Goal: Communication & Community: Share content

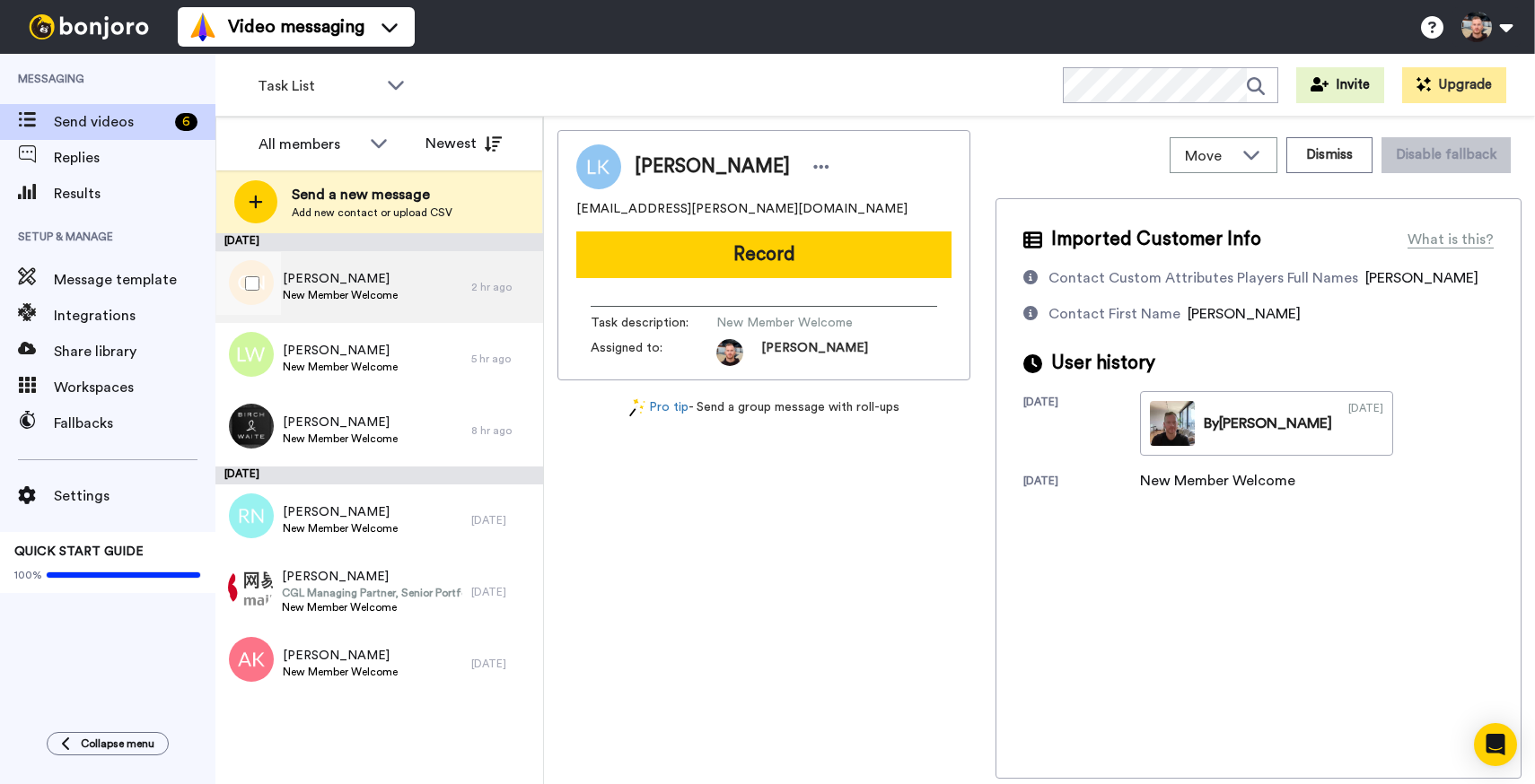
click at [375, 274] on span "[PERSON_NAME]" at bounding box center [340, 279] width 115 height 18
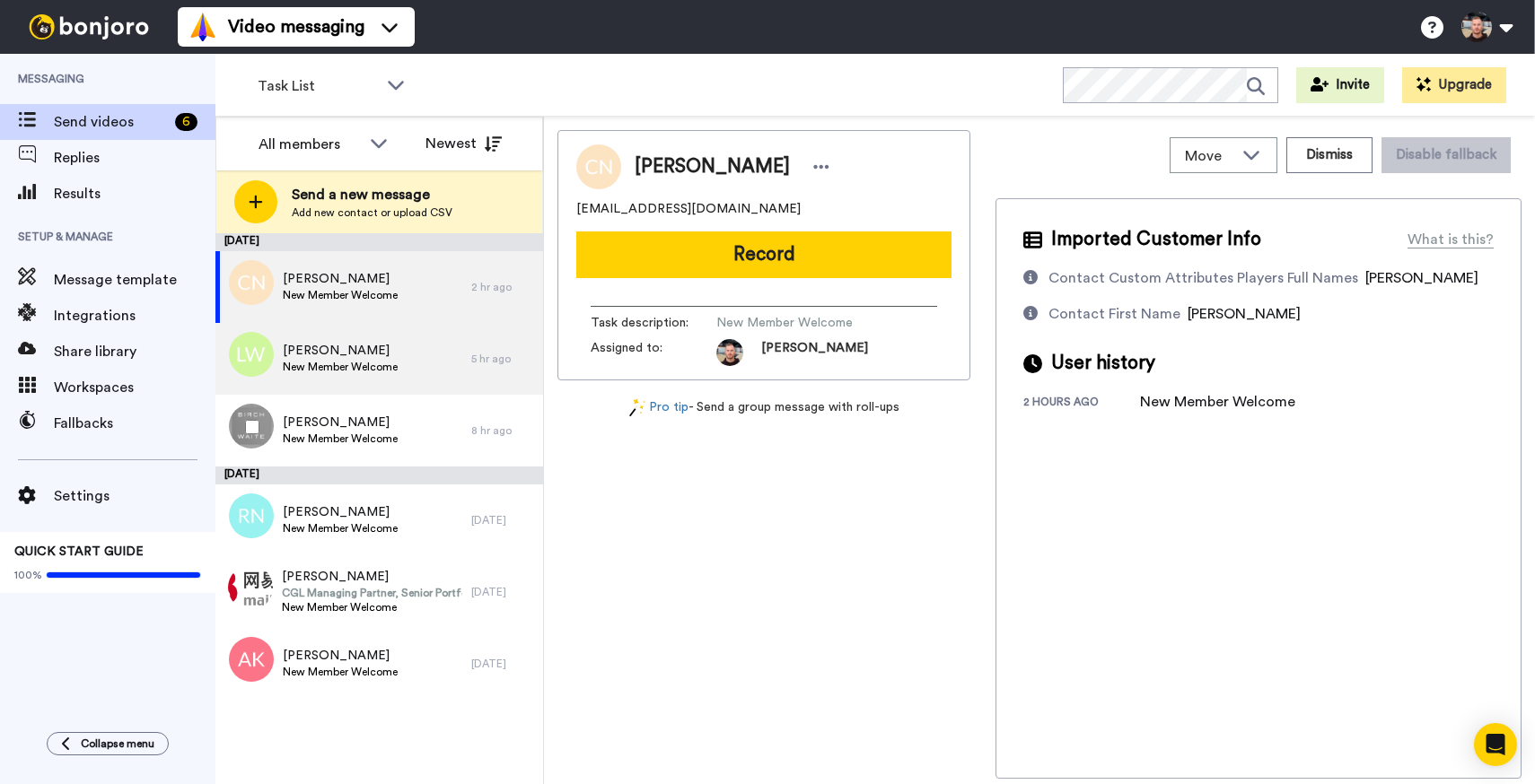
click at [374, 360] on span "New Member Welcome" at bounding box center [340, 367] width 115 height 15
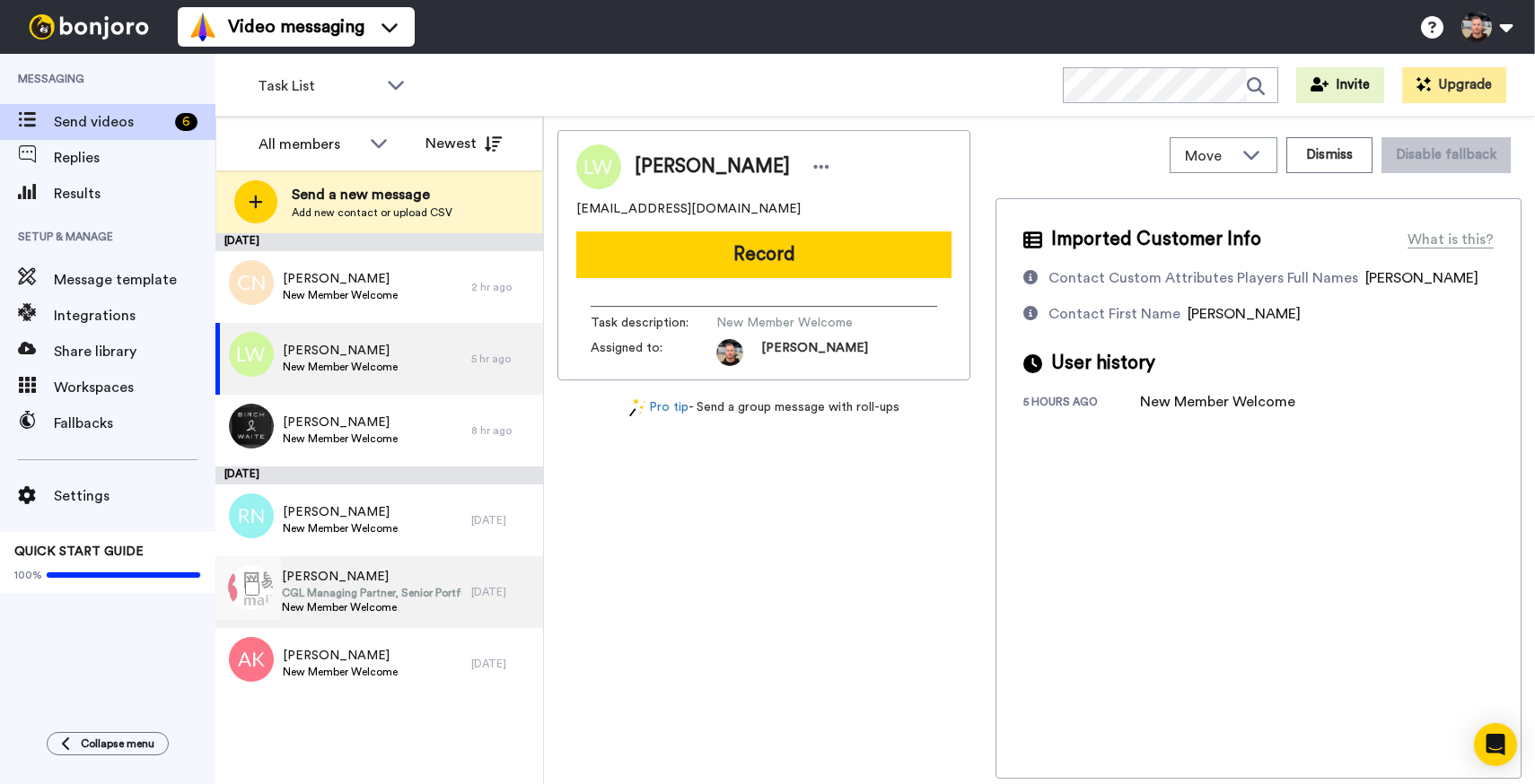
click at [394, 592] on span "CGL Managing Partner, Senior Portfolio Manager" at bounding box center [372, 593] width 180 height 15
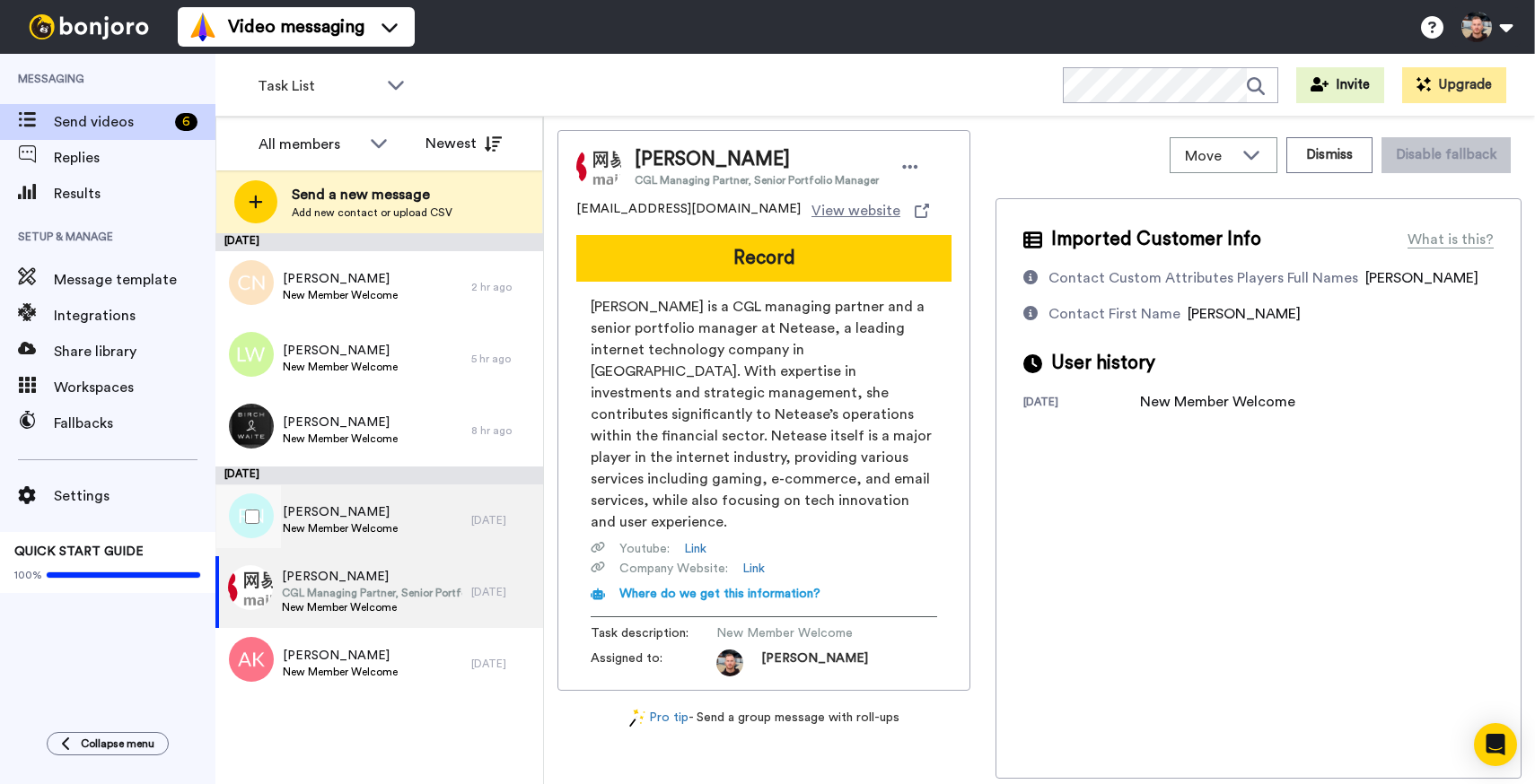
click at [333, 496] on div "Rebecca Nip New Member Welcome" at bounding box center [344, 521] width 255 height 72
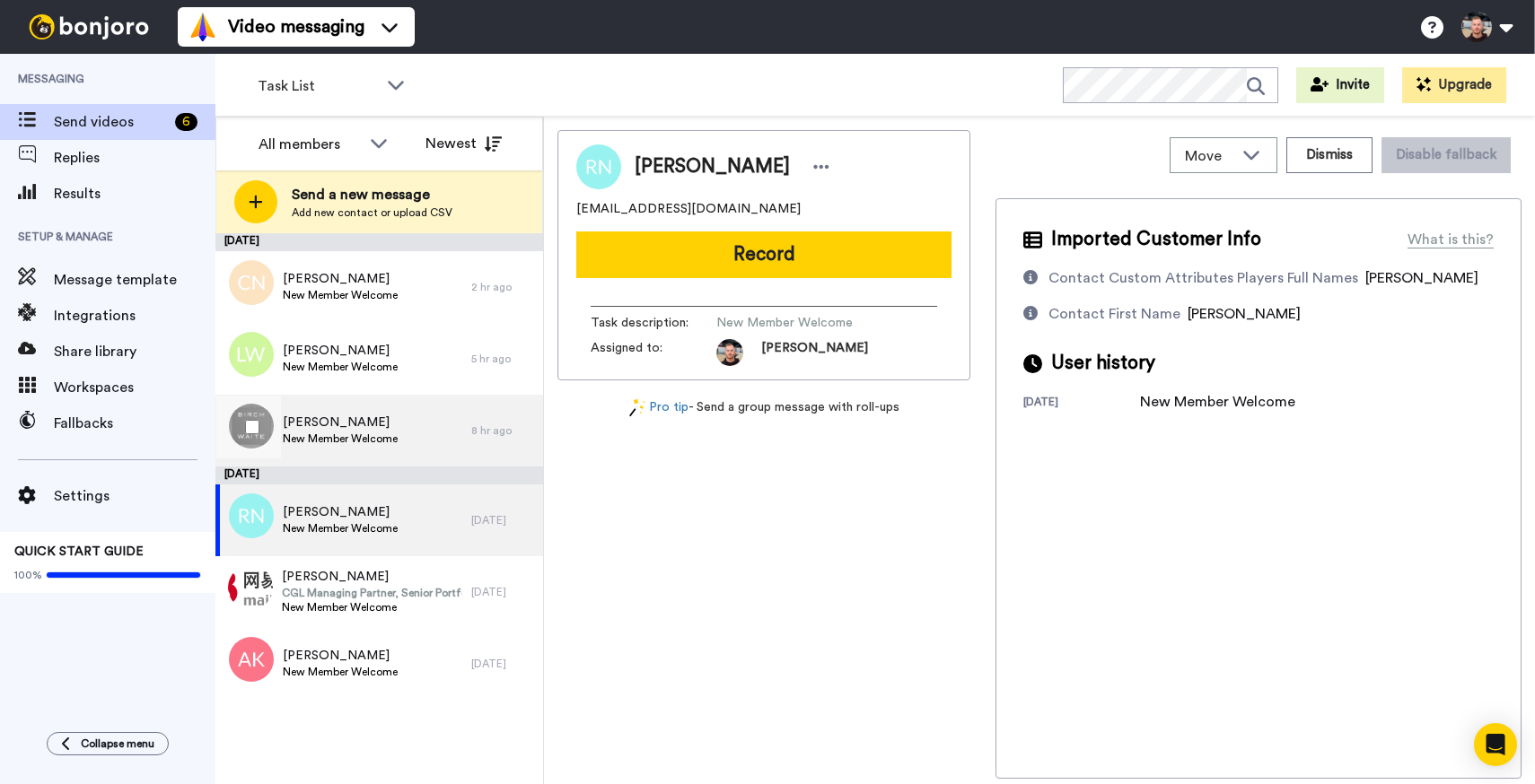
click at [419, 427] on div "Andrew Earl New Member Welcome" at bounding box center [344, 431] width 255 height 72
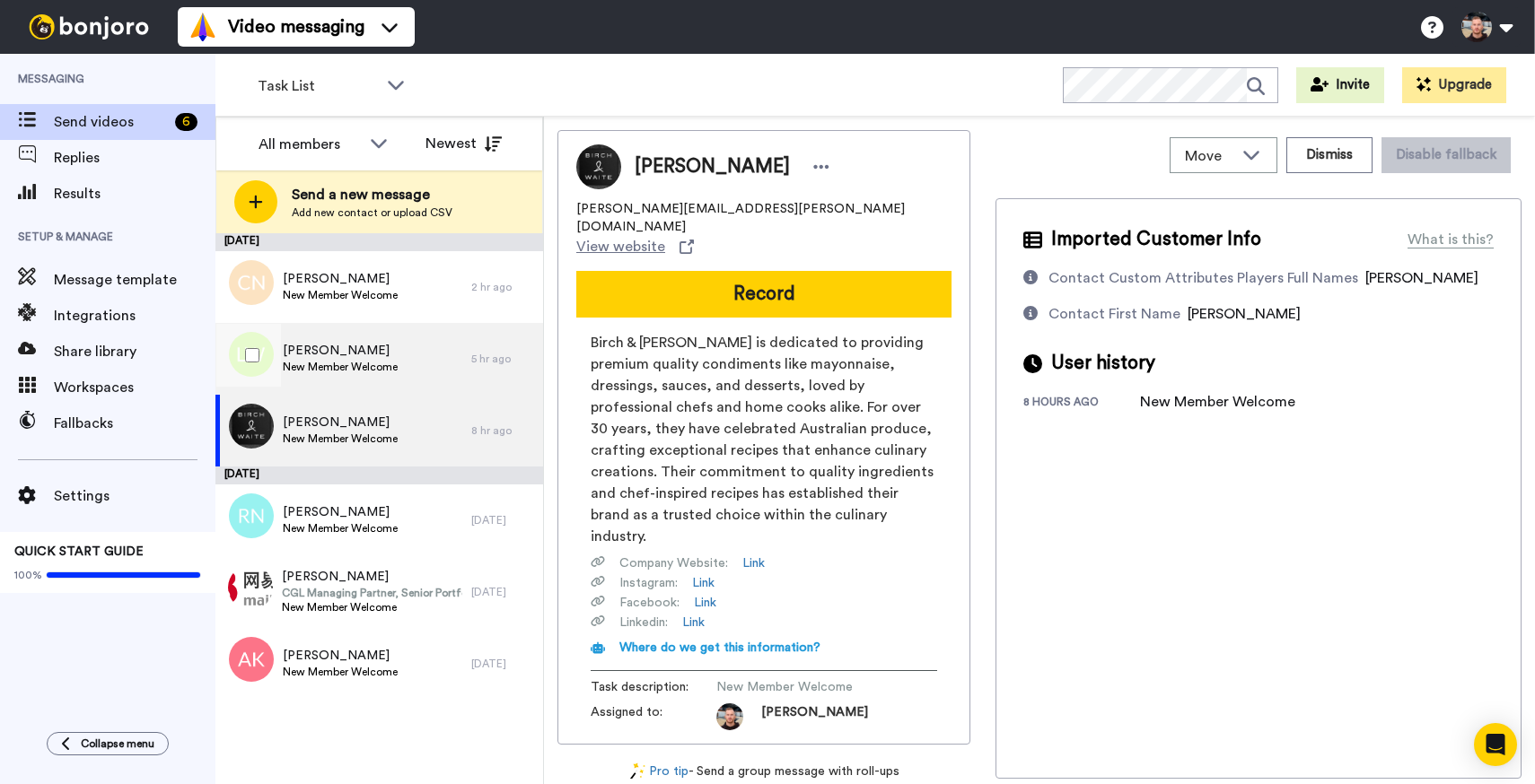
click at [401, 357] on div "Lin Widyastuti New Member Welcome" at bounding box center [344, 359] width 255 height 72
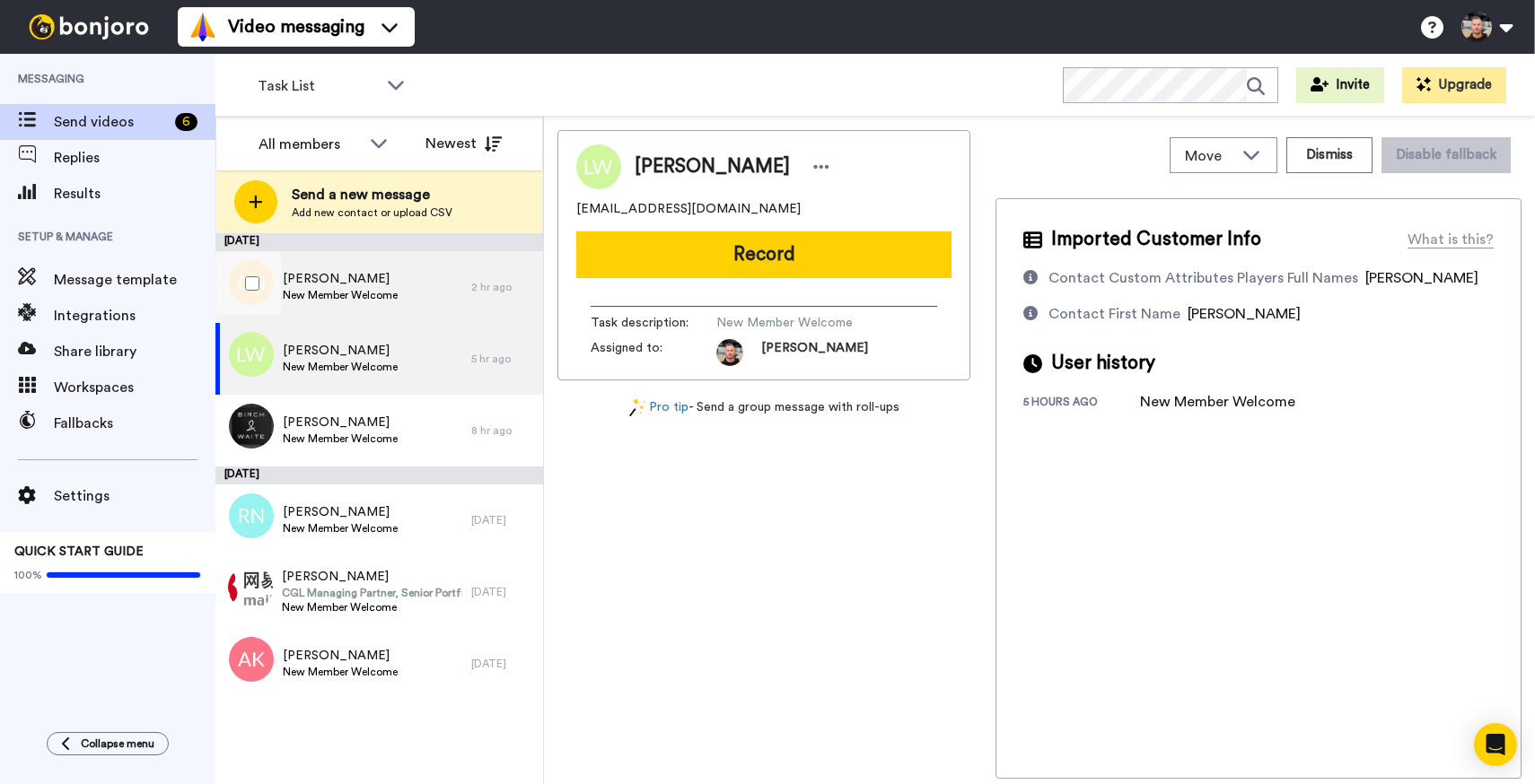
click at [389, 291] on span "New Member Welcome" at bounding box center [340, 296] width 115 height 15
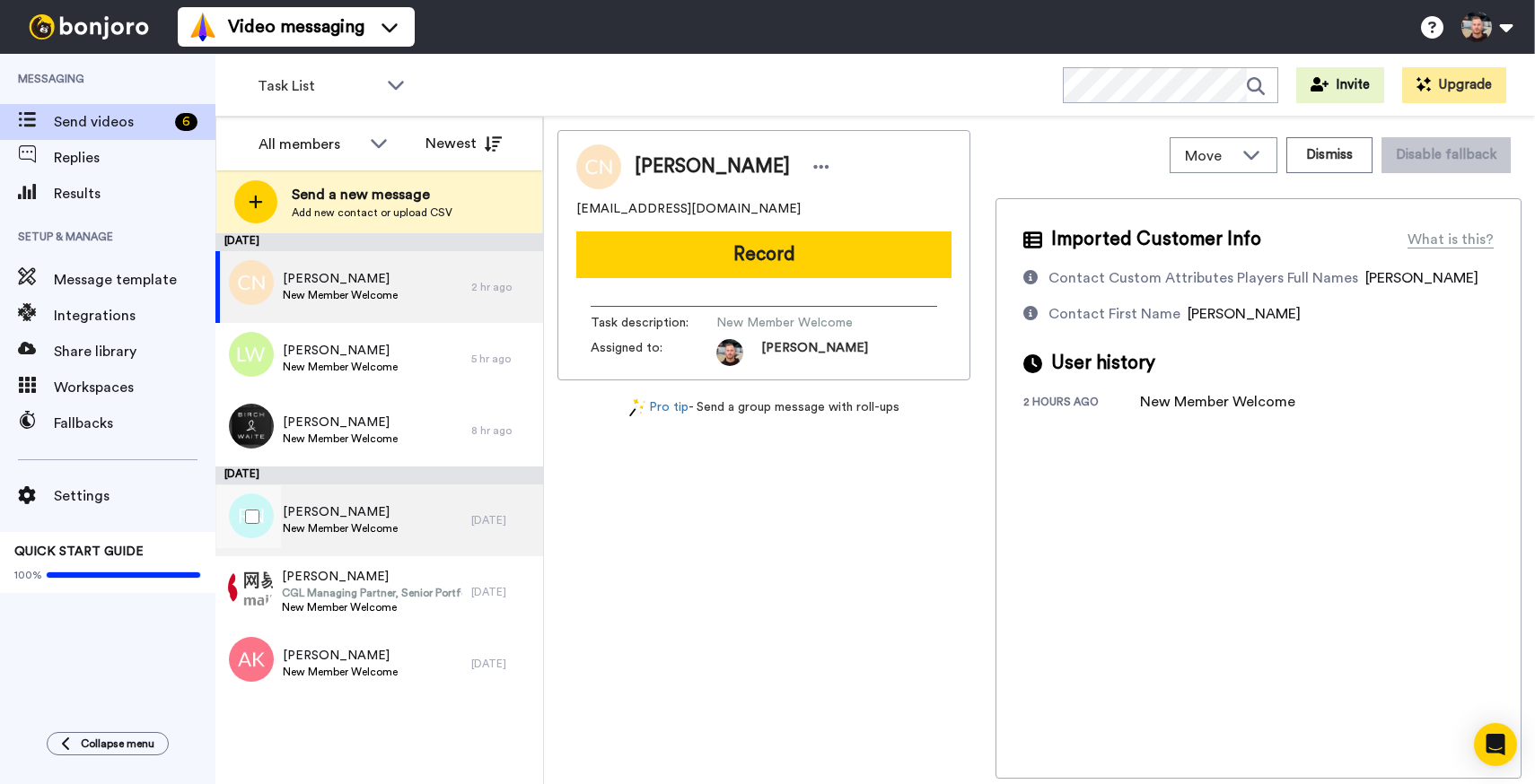
click at [411, 523] on div "Rebecca Nip New Member Welcome" at bounding box center [344, 521] width 255 height 72
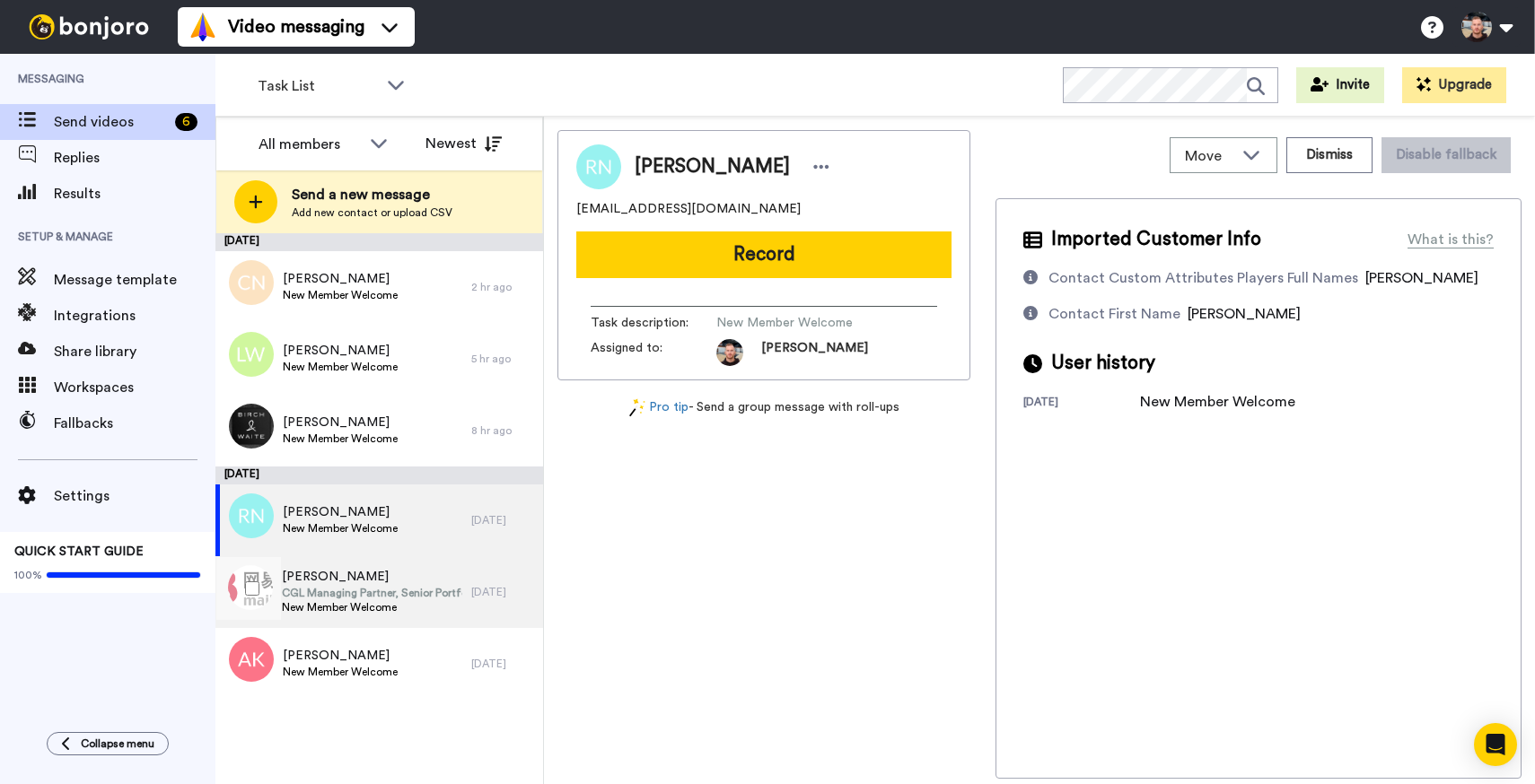
click at [405, 594] on span "CGL Managing Partner, Senior Portfolio Manager" at bounding box center [372, 593] width 180 height 15
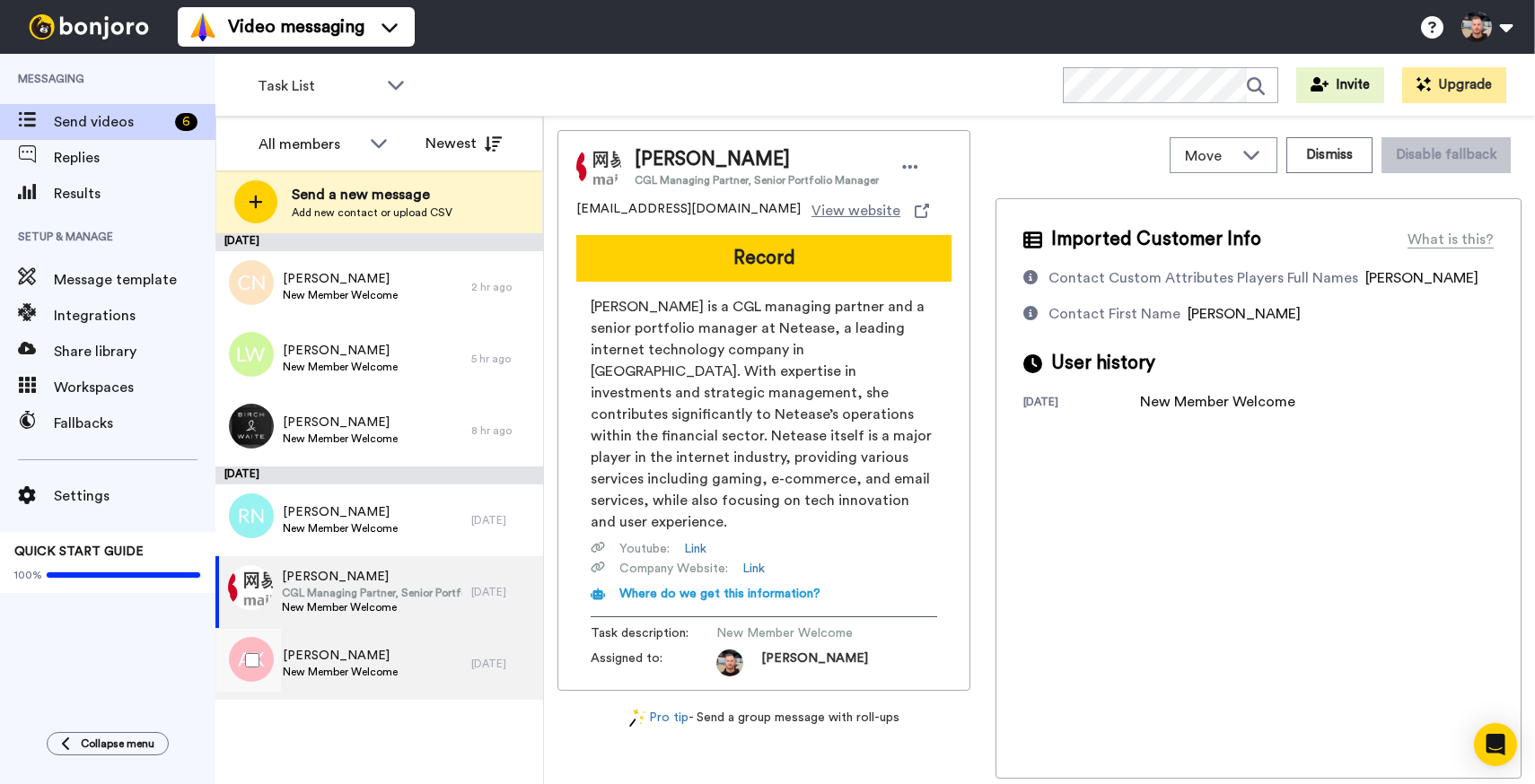
click at [338, 646] on span "[PERSON_NAME]" at bounding box center [340, 655] width 115 height 18
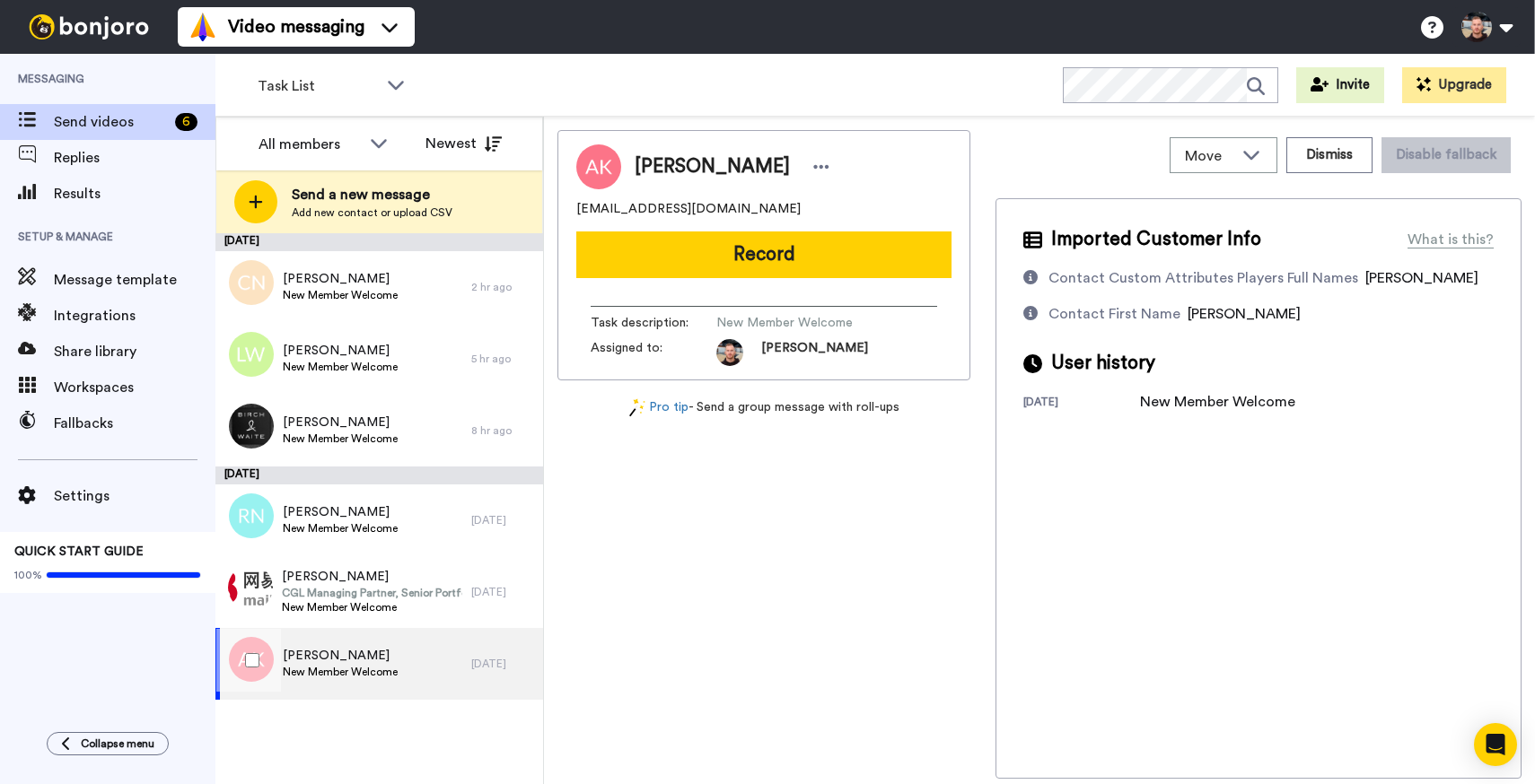
click at [396, 633] on div "Anshul Kumar New Member Welcome" at bounding box center [344, 664] width 255 height 72
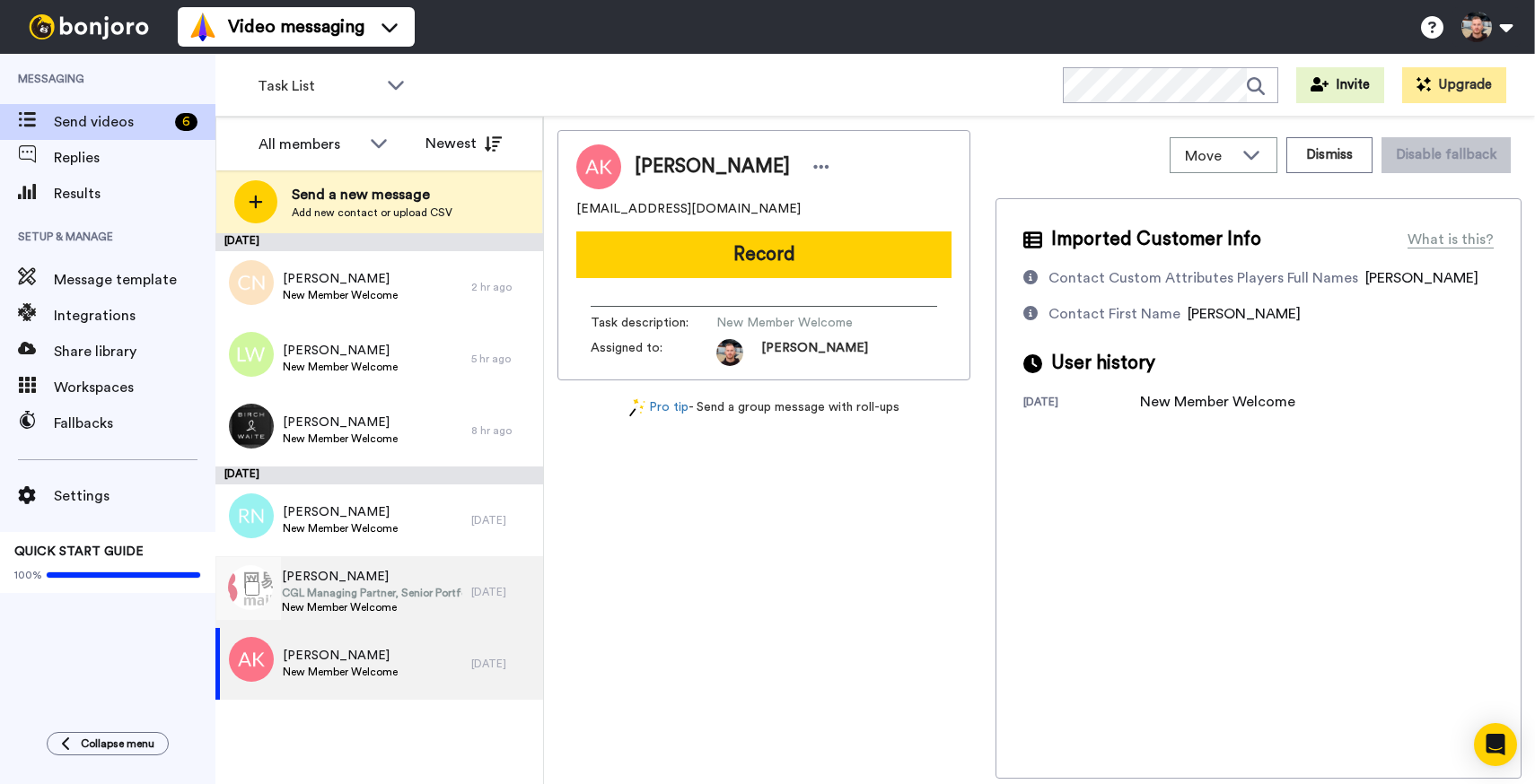
click at [383, 599] on span "CGL Managing Partner, Senior Portfolio Manager" at bounding box center [372, 593] width 180 height 15
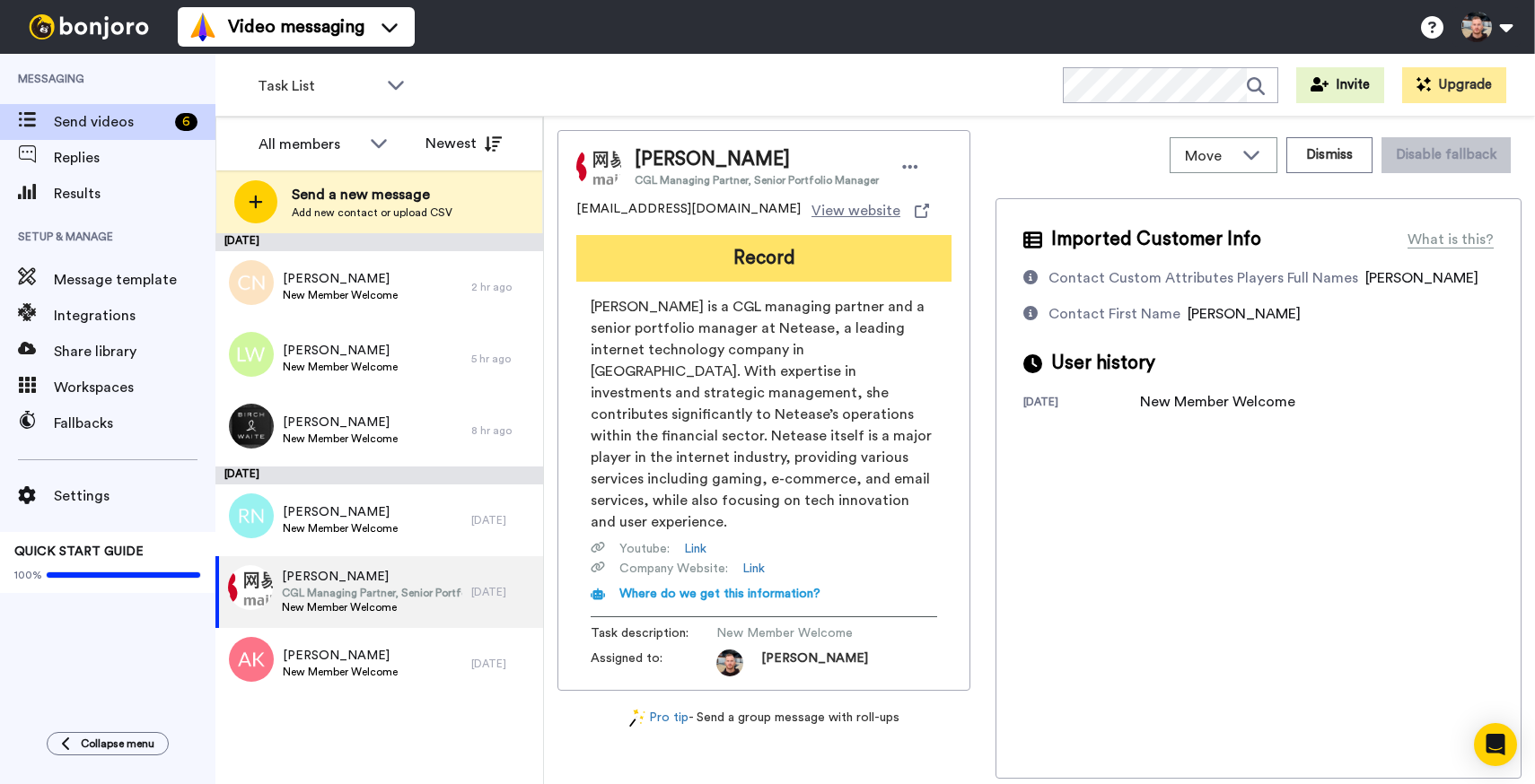
click at [731, 255] on button "Record" at bounding box center [763, 258] width 375 height 47
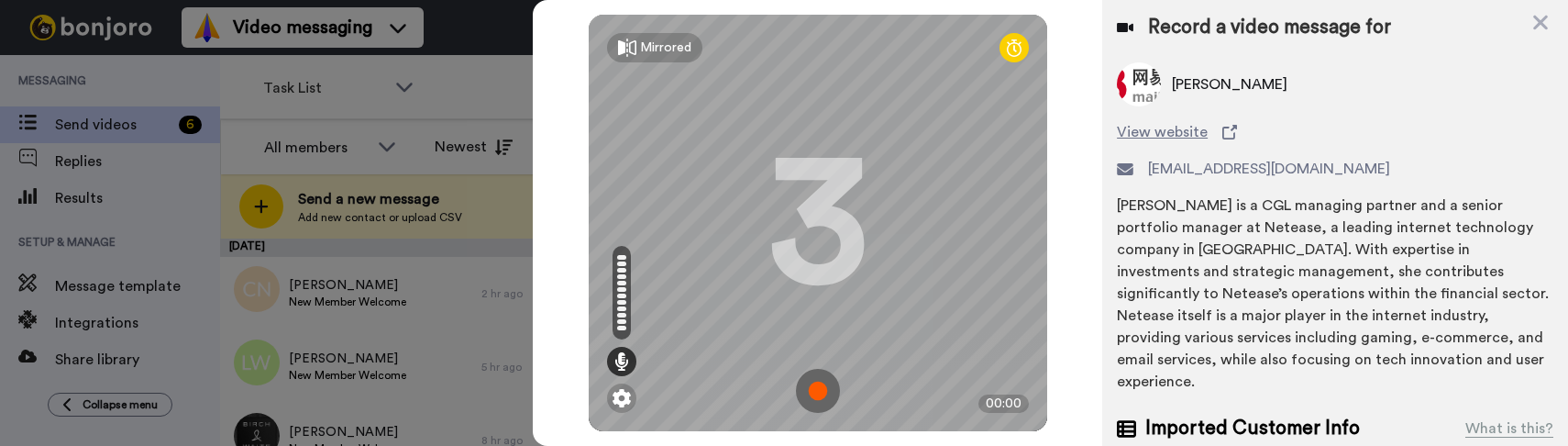
click at [806, 377] on img at bounding box center [817, 391] width 44 height 44
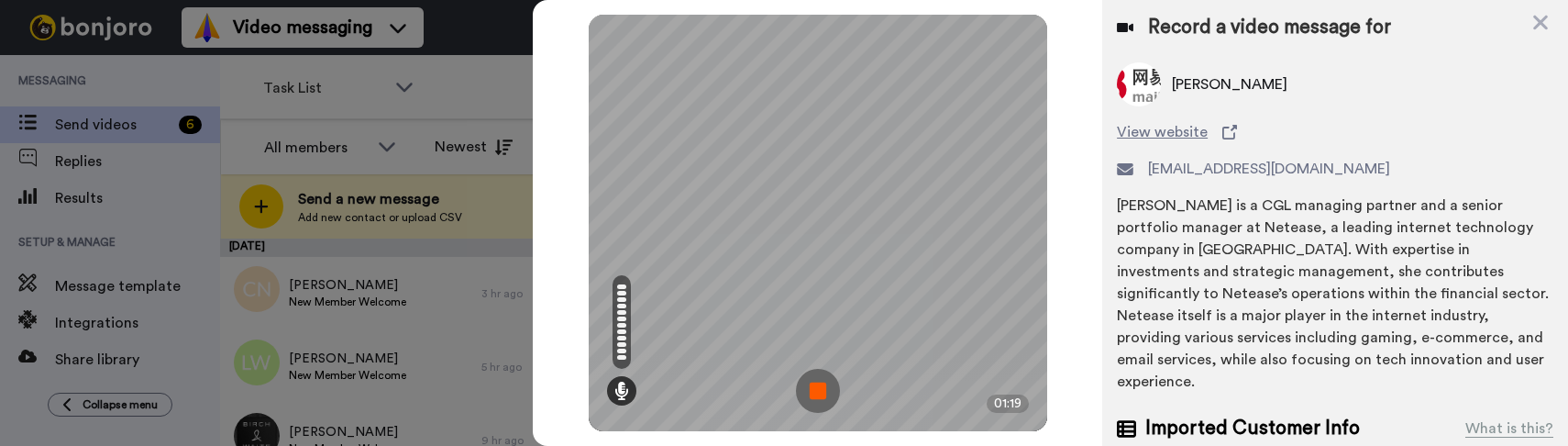
click at [824, 388] on img at bounding box center [817, 391] width 44 height 44
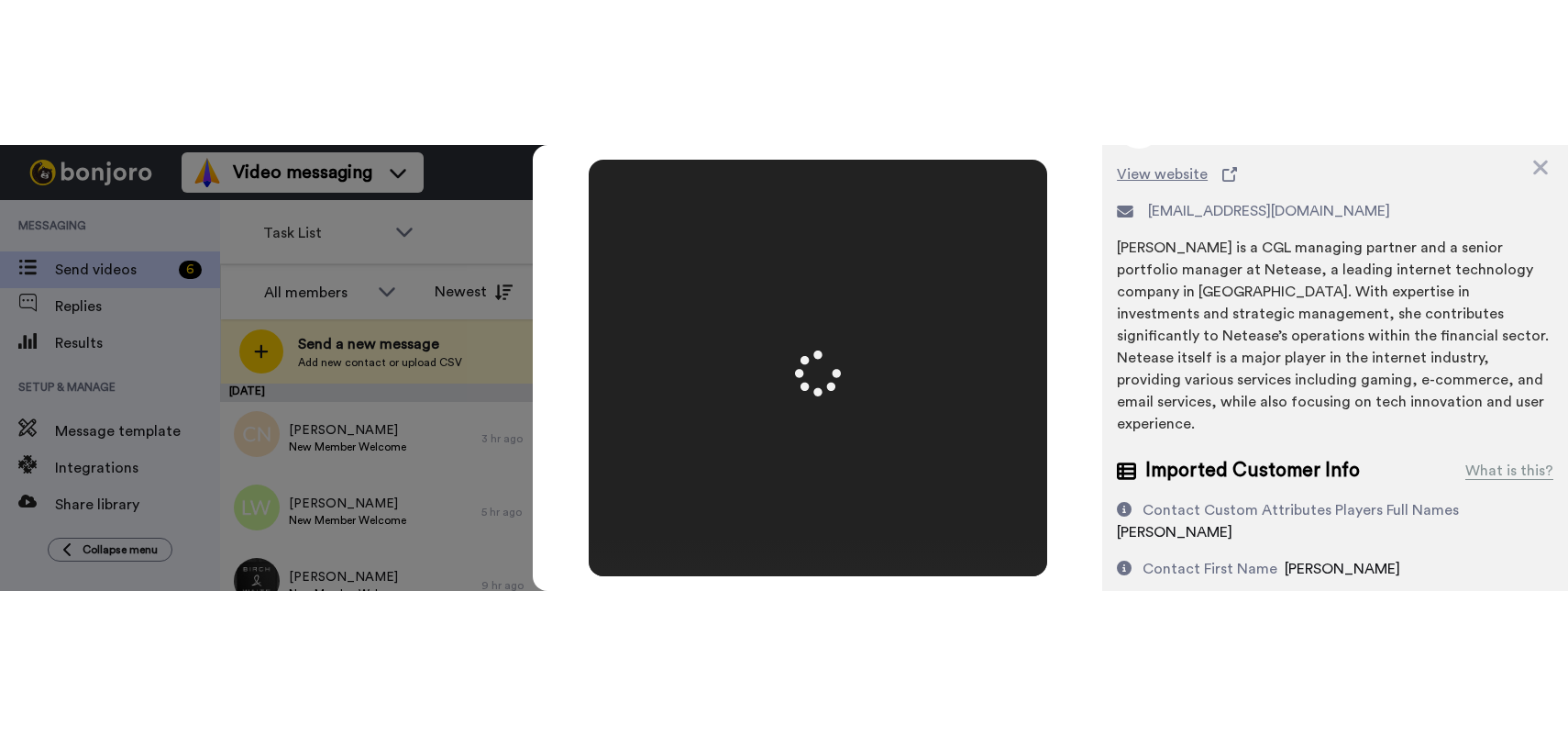
scroll to position [104, 0]
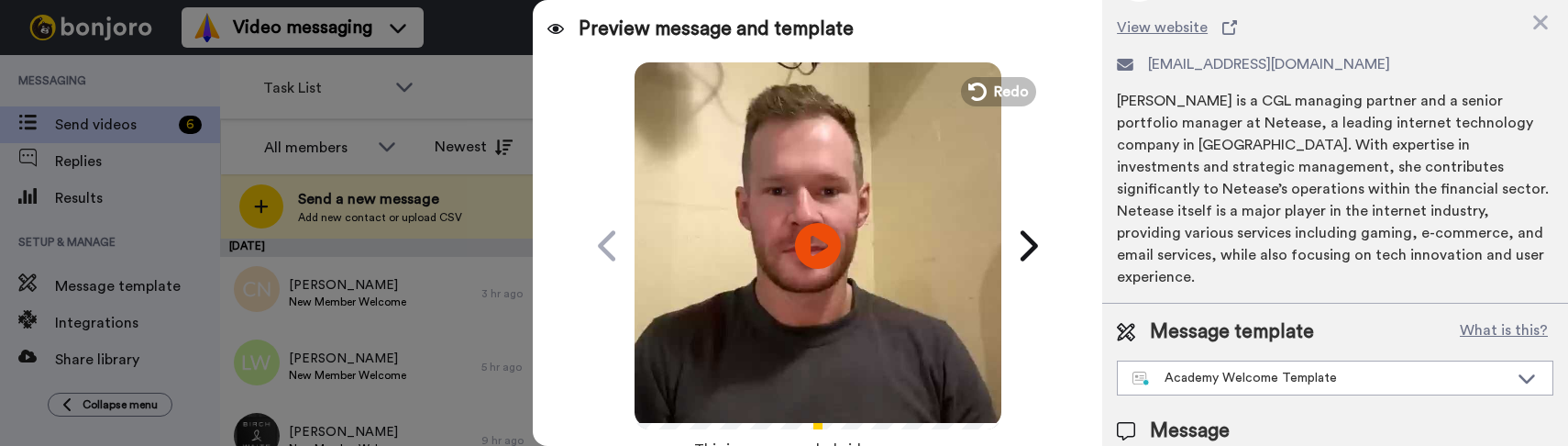
click at [784, 269] on video at bounding box center [817, 243] width 367 height 367
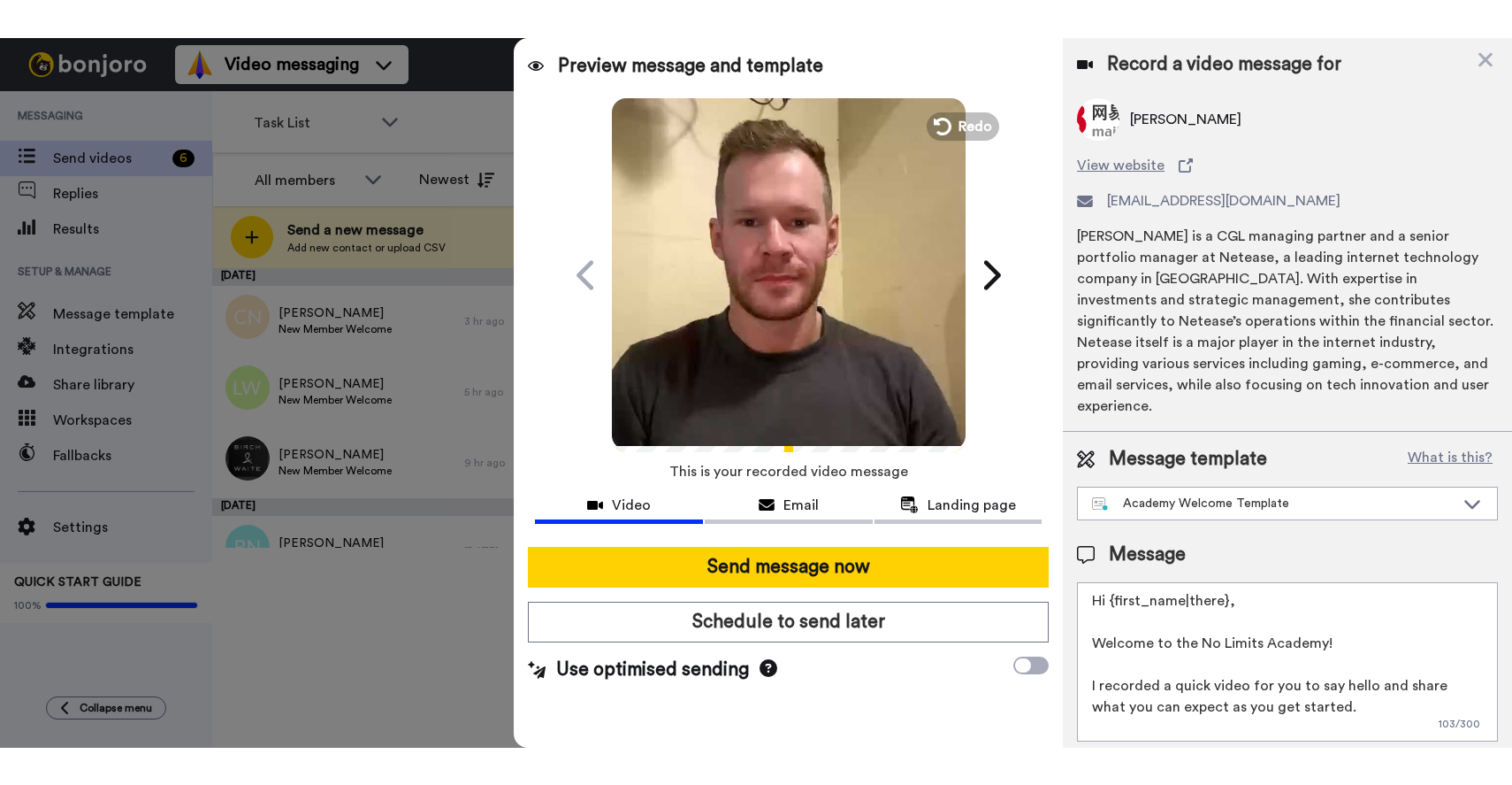
scroll to position [0, 0]
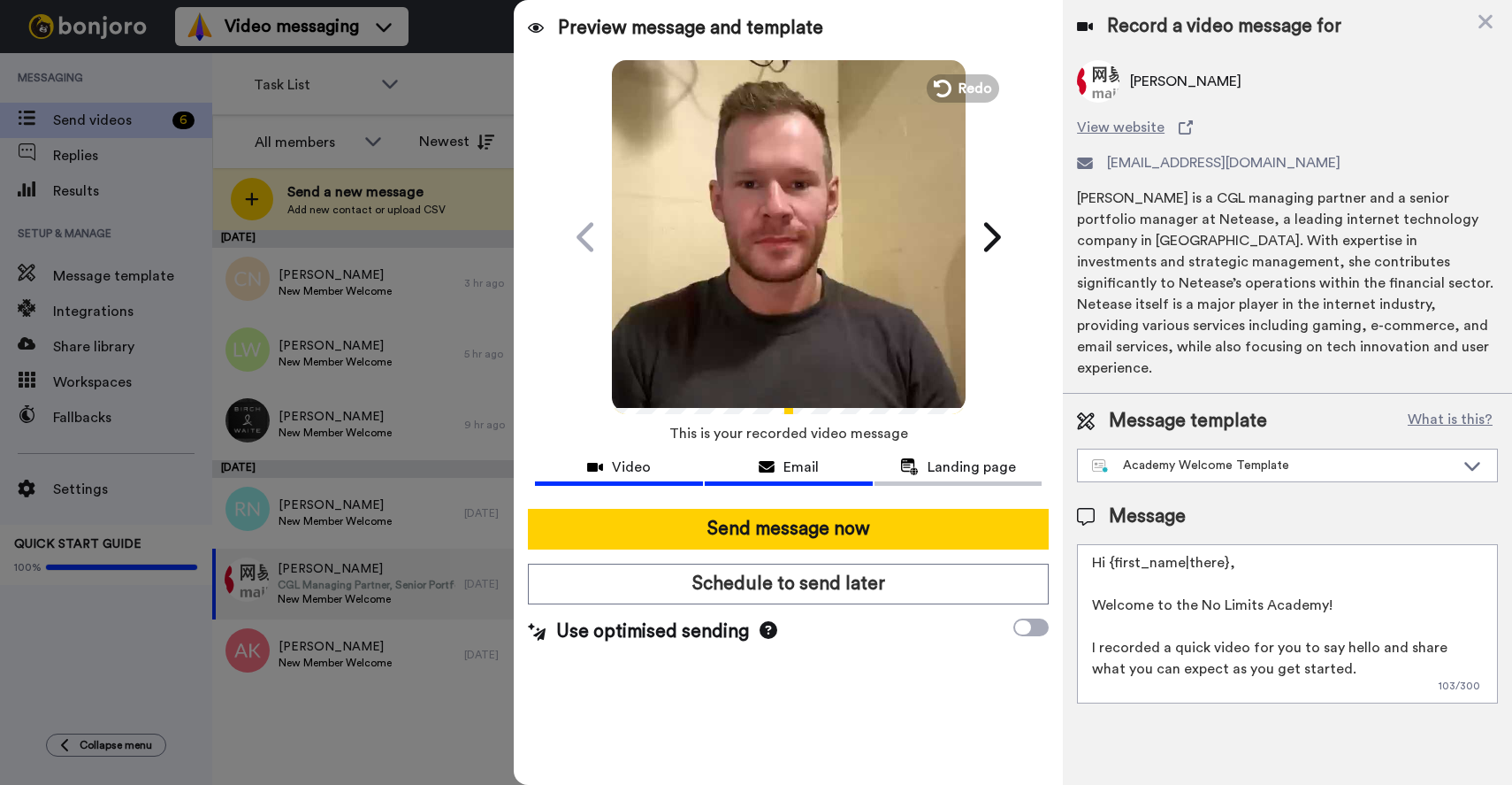
click at [785, 474] on span "Email" at bounding box center [801, 466] width 35 height 21
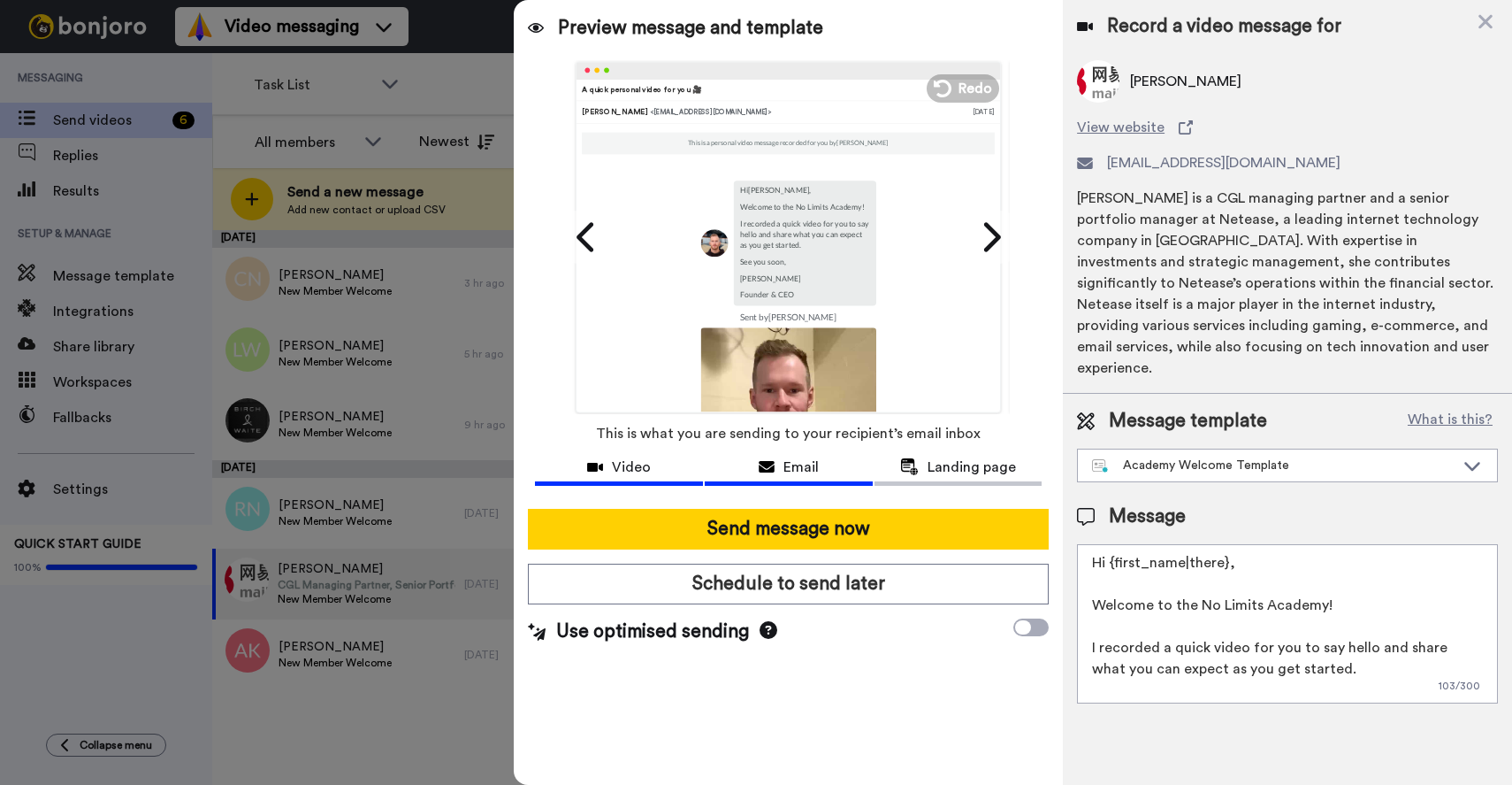
click at [652, 477] on button "Video" at bounding box center [619, 469] width 168 height 33
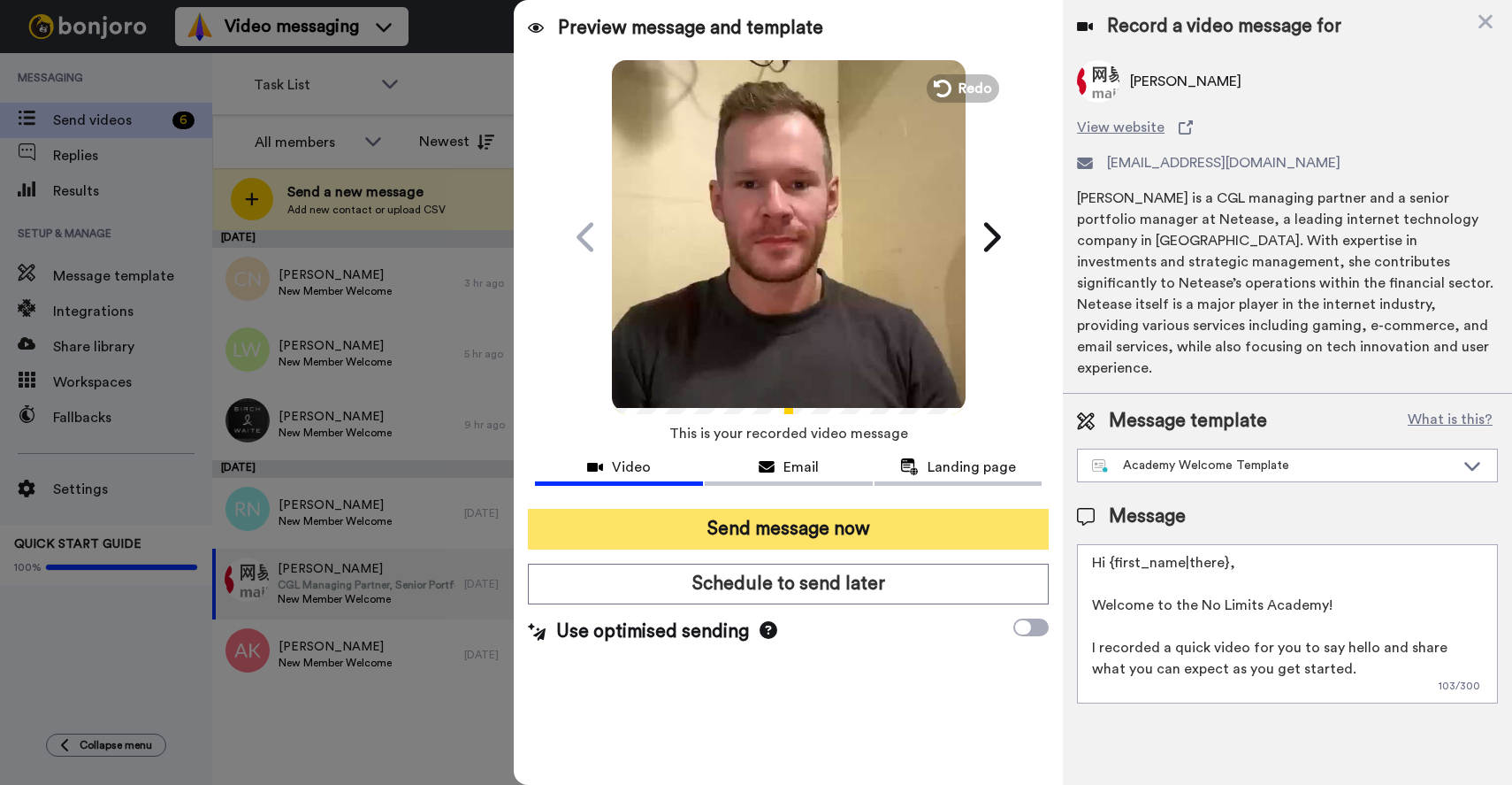
click at [823, 522] on button "Send message now" at bounding box center [788, 529] width 521 height 41
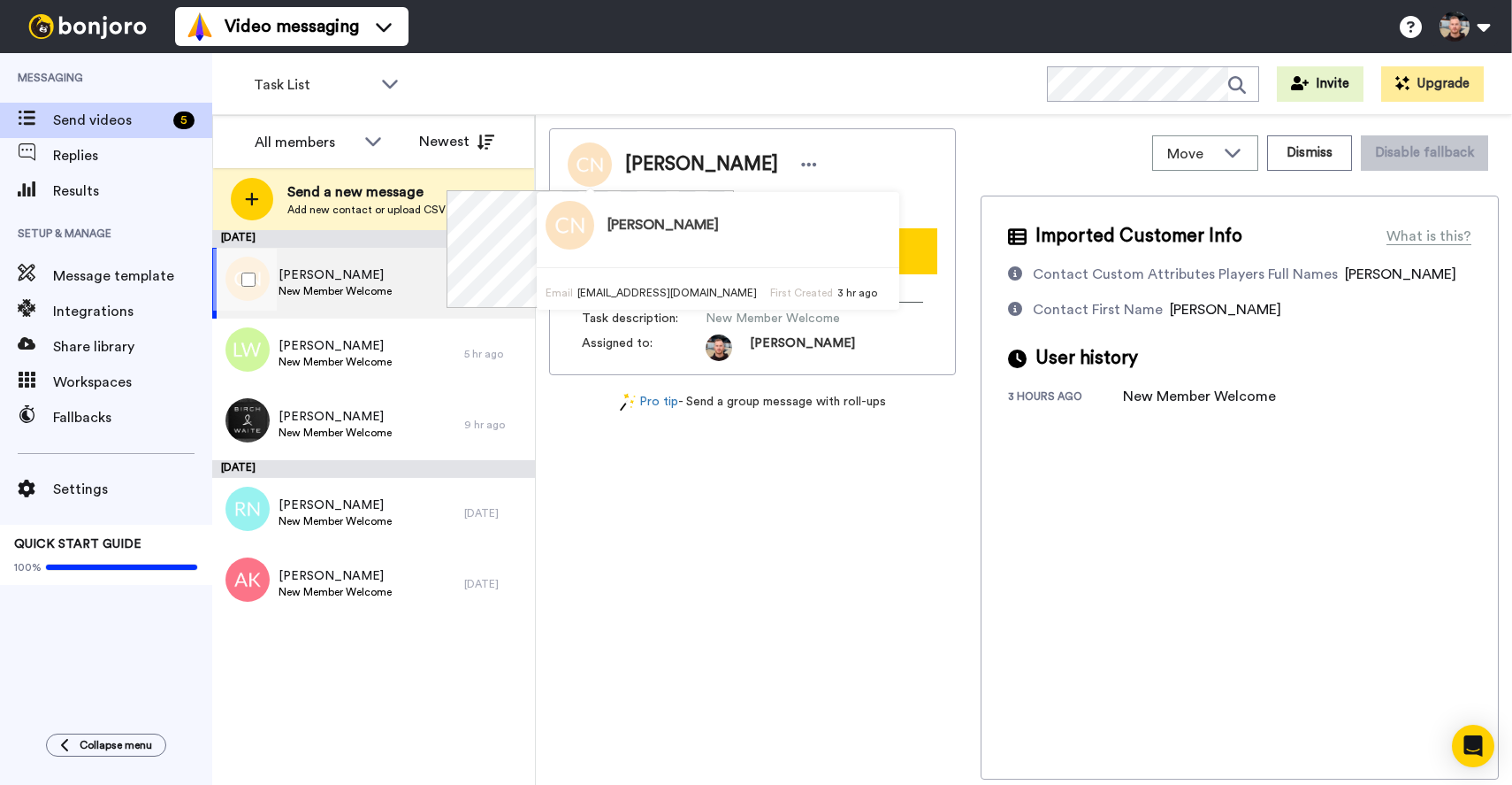
click at [371, 308] on div "[PERSON_NAME] New Member Welcome" at bounding box center [338, 283] width 252 height 71
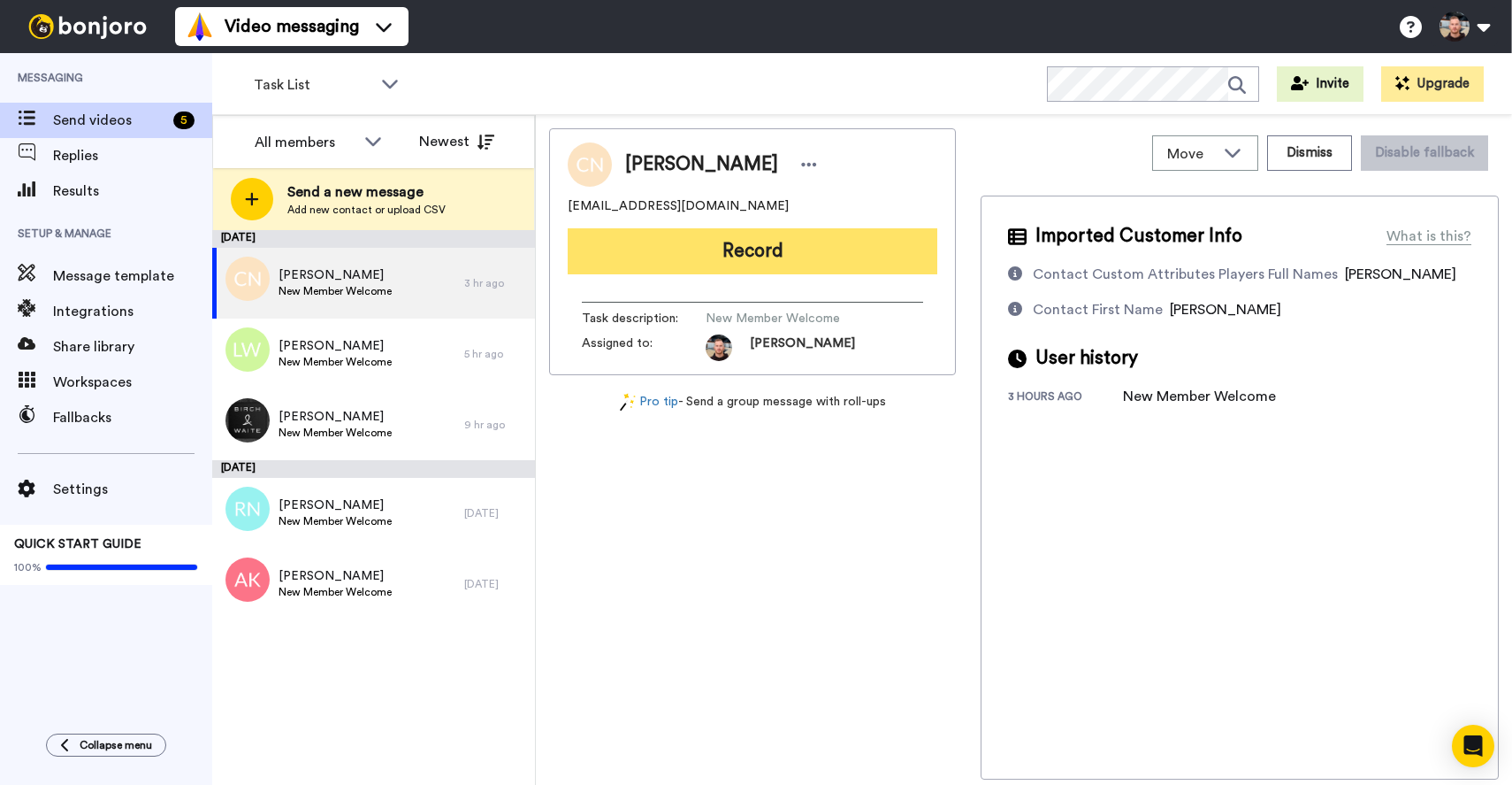
click at [770, 263] on button "Record" at bounding box center [752, 251] width 369 height 46
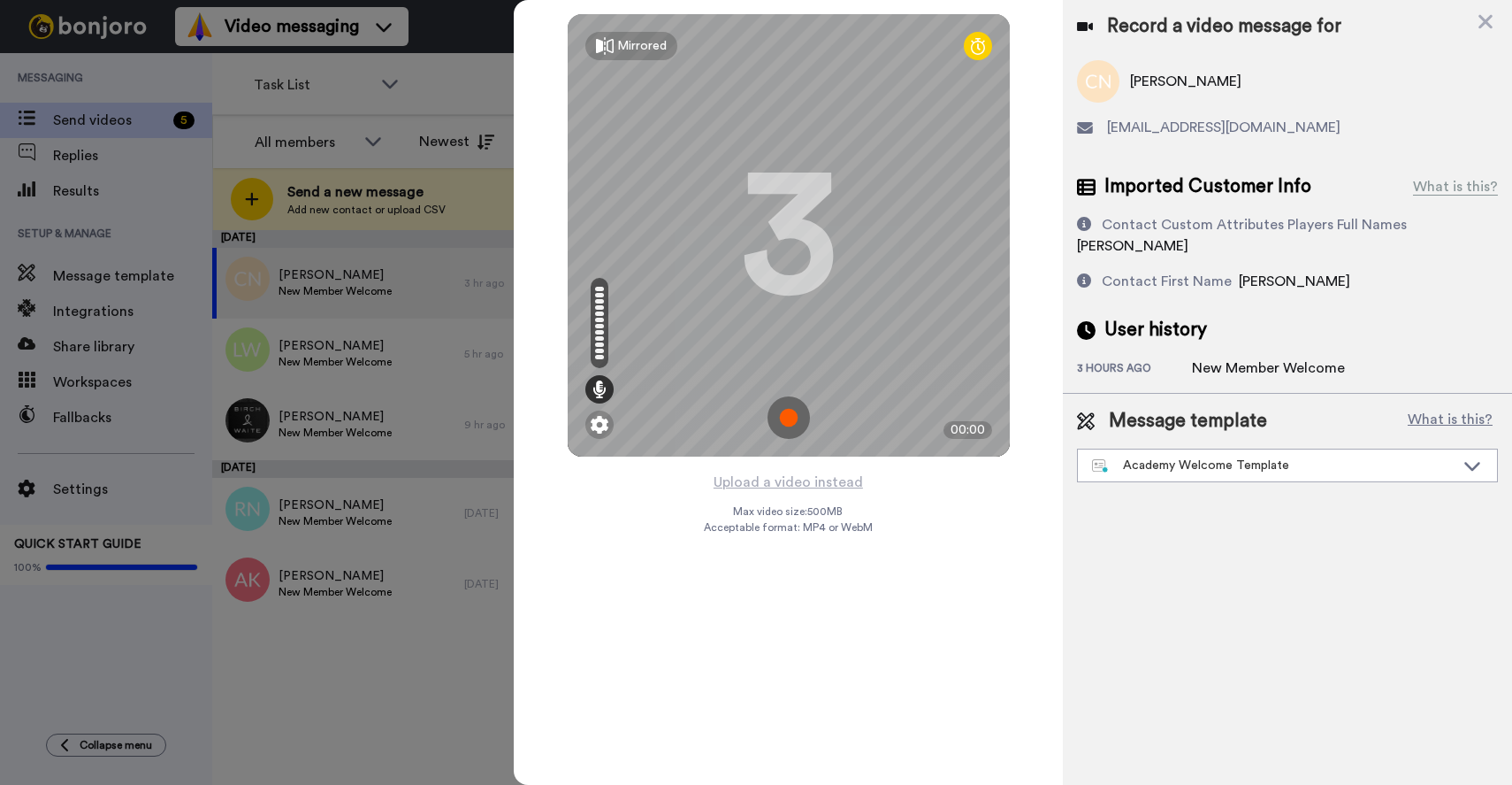
click at [784, 416] on img at bounding box center [788, 417] width 43 height 43
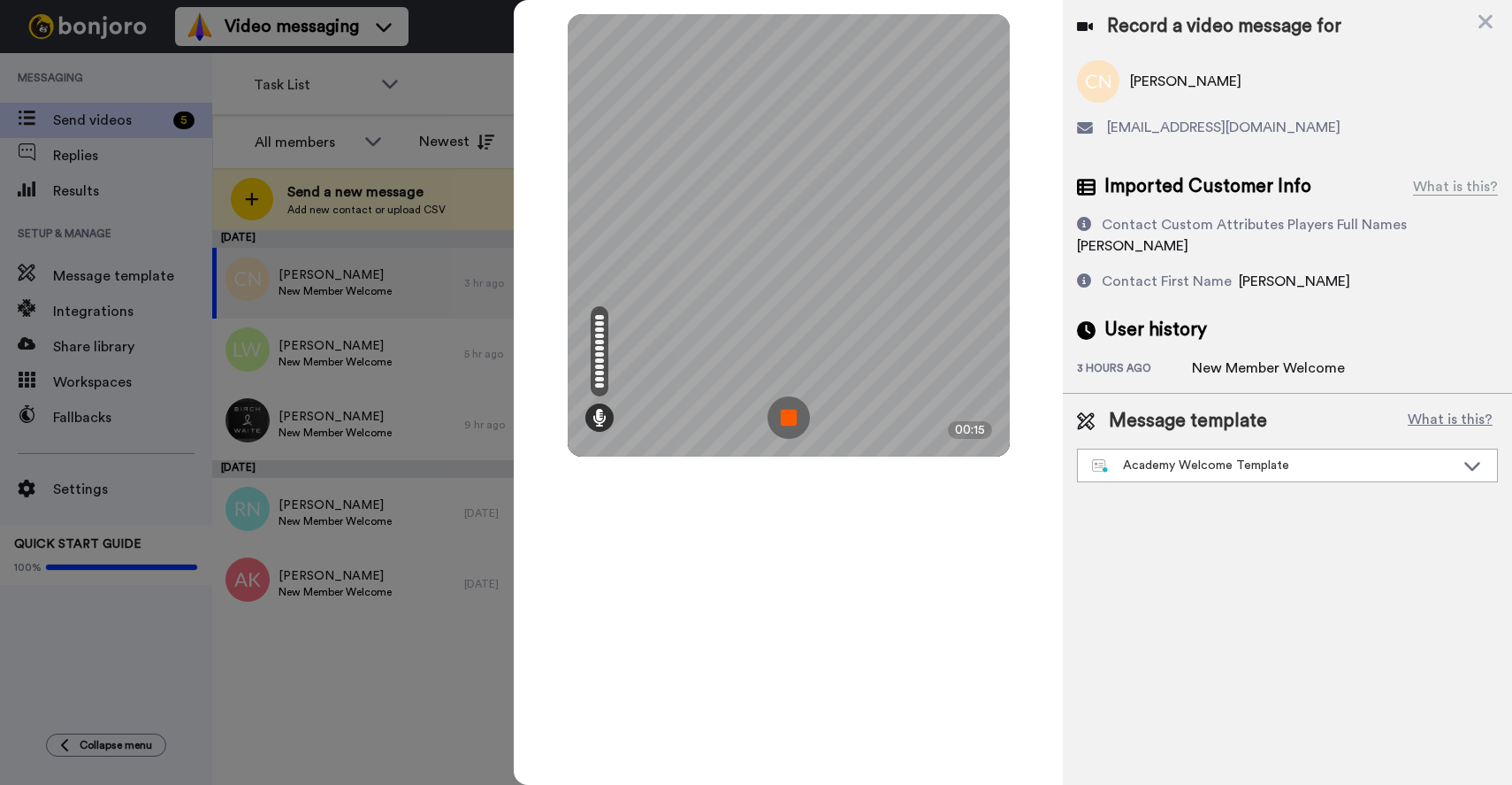
click at [784, 414] on img at bounding box center [788, 417] width 43 height 43
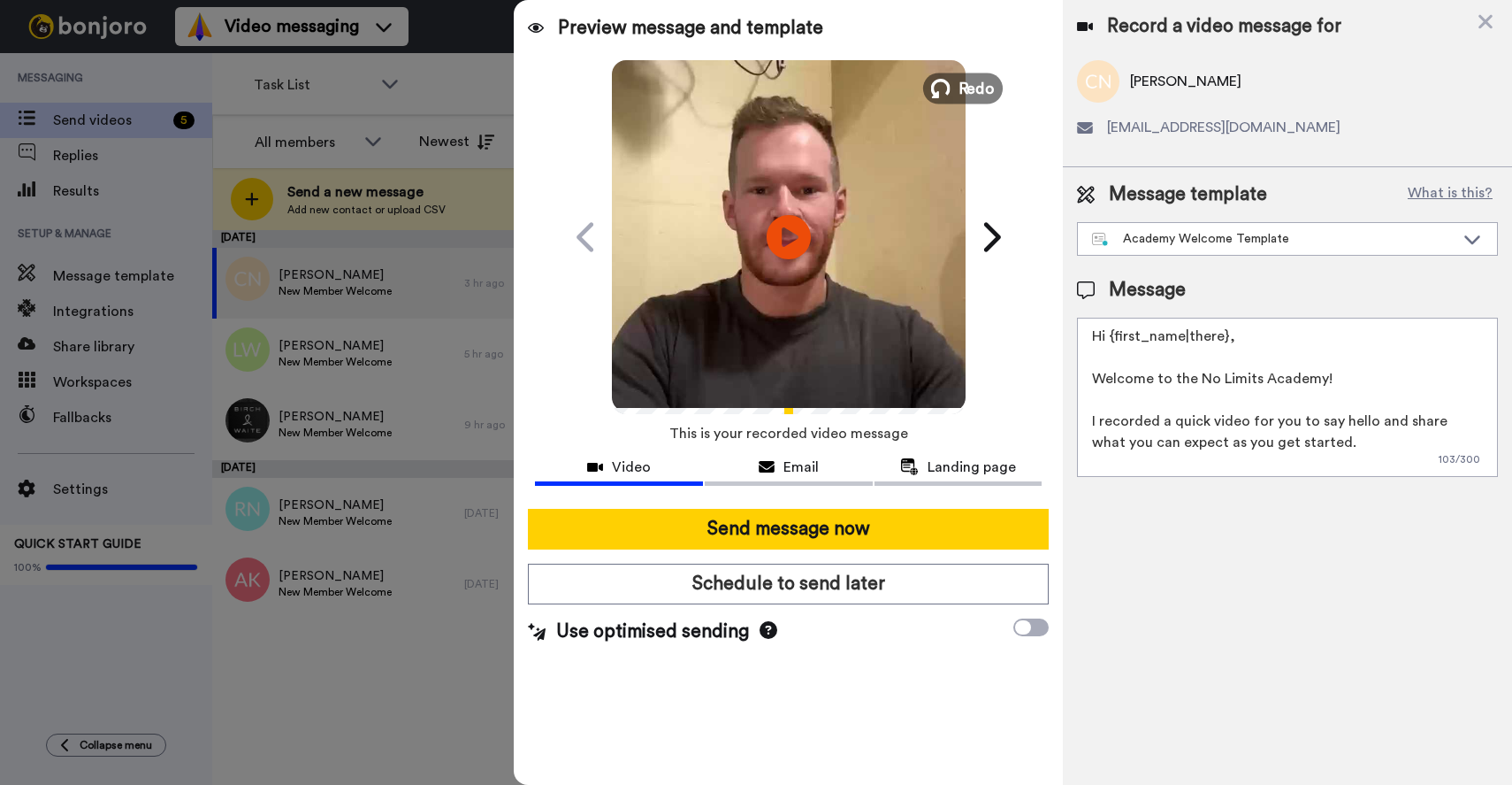
click at [974, 78] on span "Redo" at bounding box center [975, 87] width 37 height 23
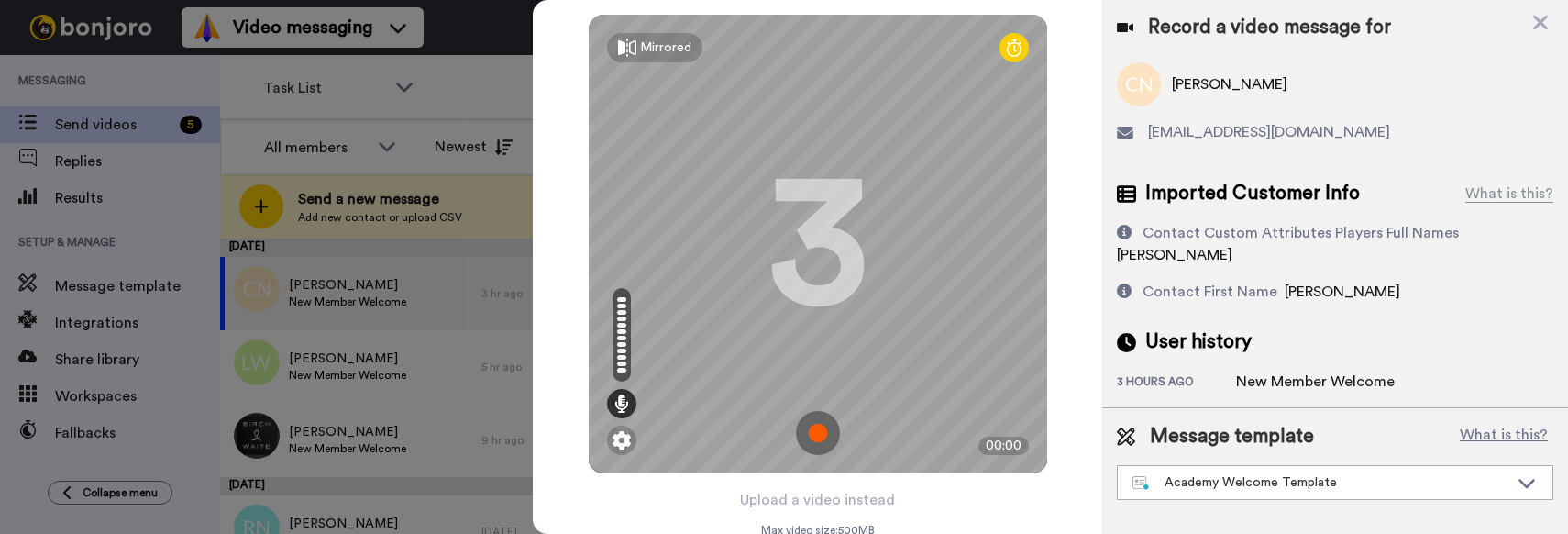
click at [809, 423] on img at bounding box center [817, 433] width 44 height 44
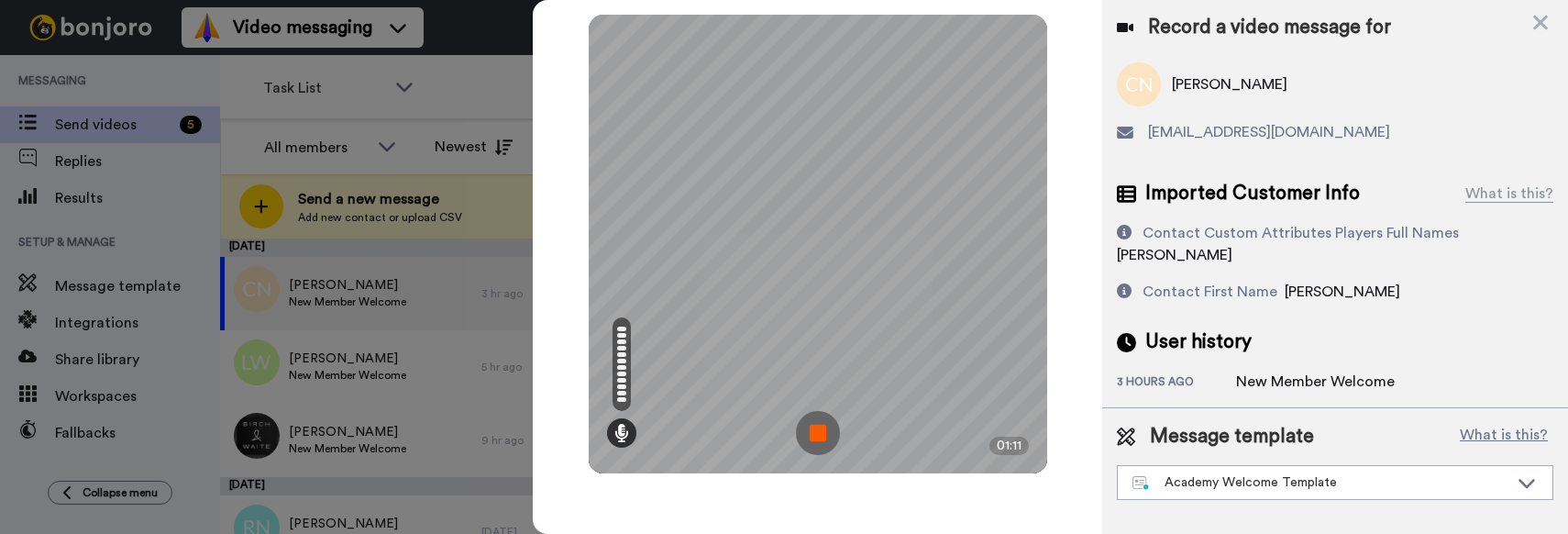
click at [820, 450] on img at bounding box center [817, 433] width 44 height 44
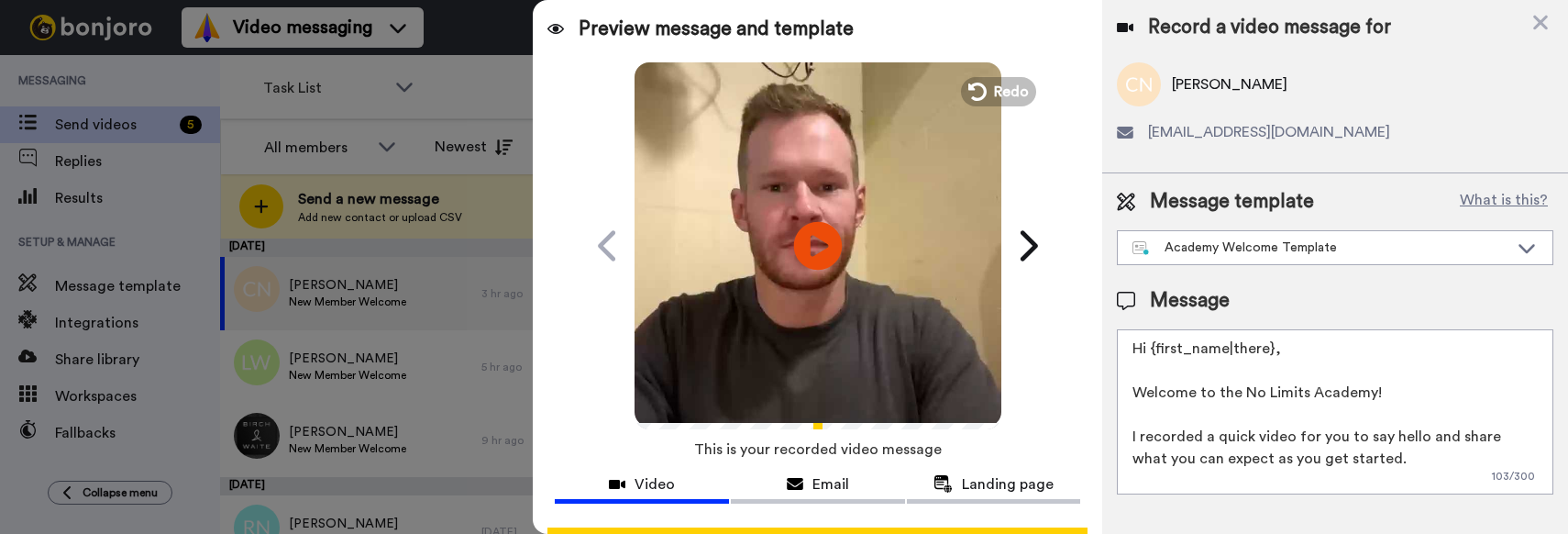
click at [804, 227] on icon at bounding box center [818, 245] width 49 height 49
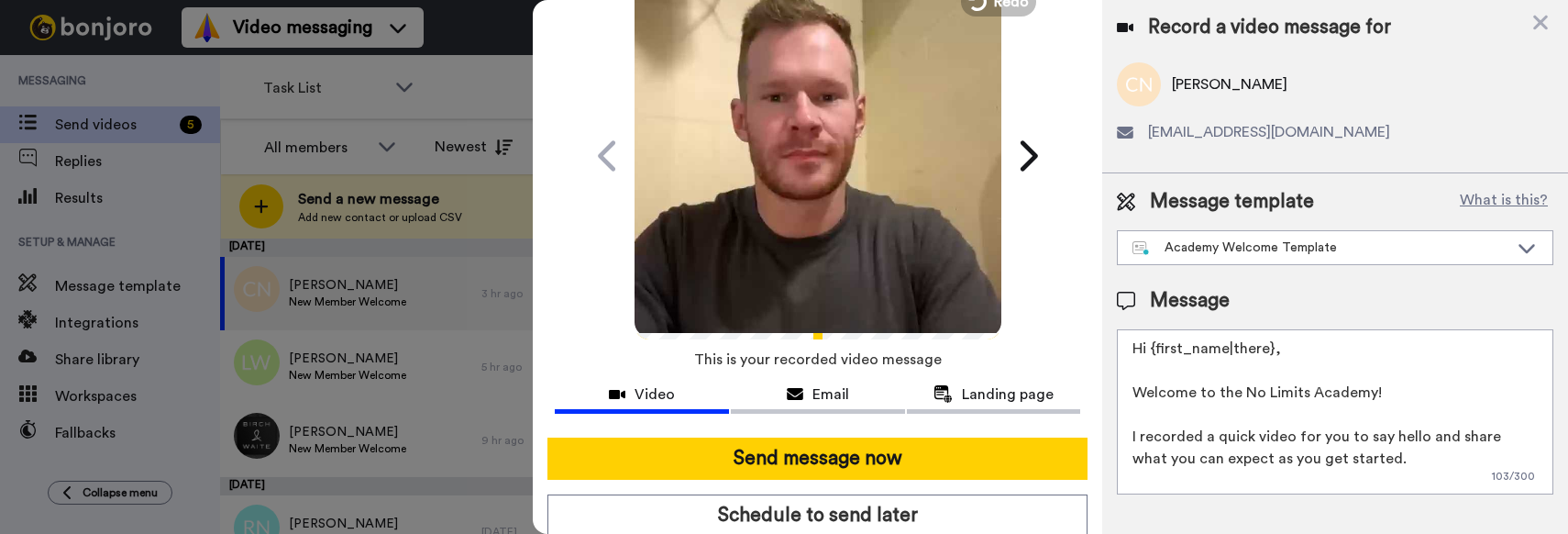
scroll to position [148, 0]
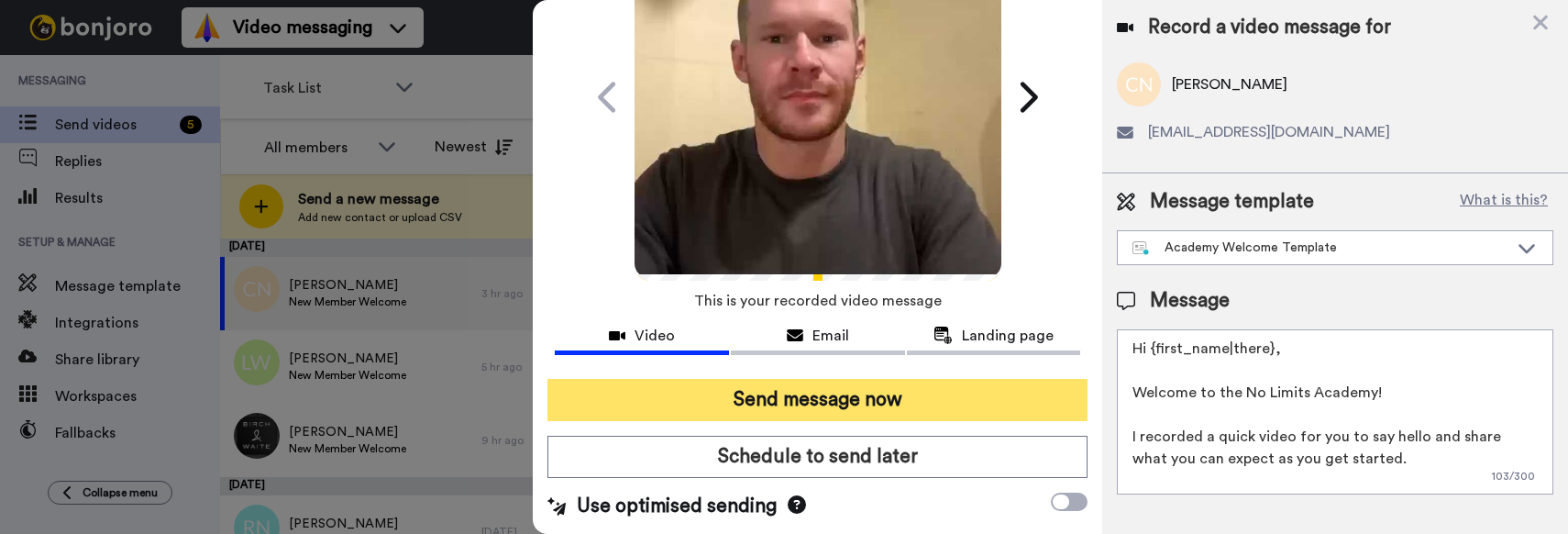
click at [860, 386] on button "Send message now" at bounding box center [817, 400] width 540 height 42
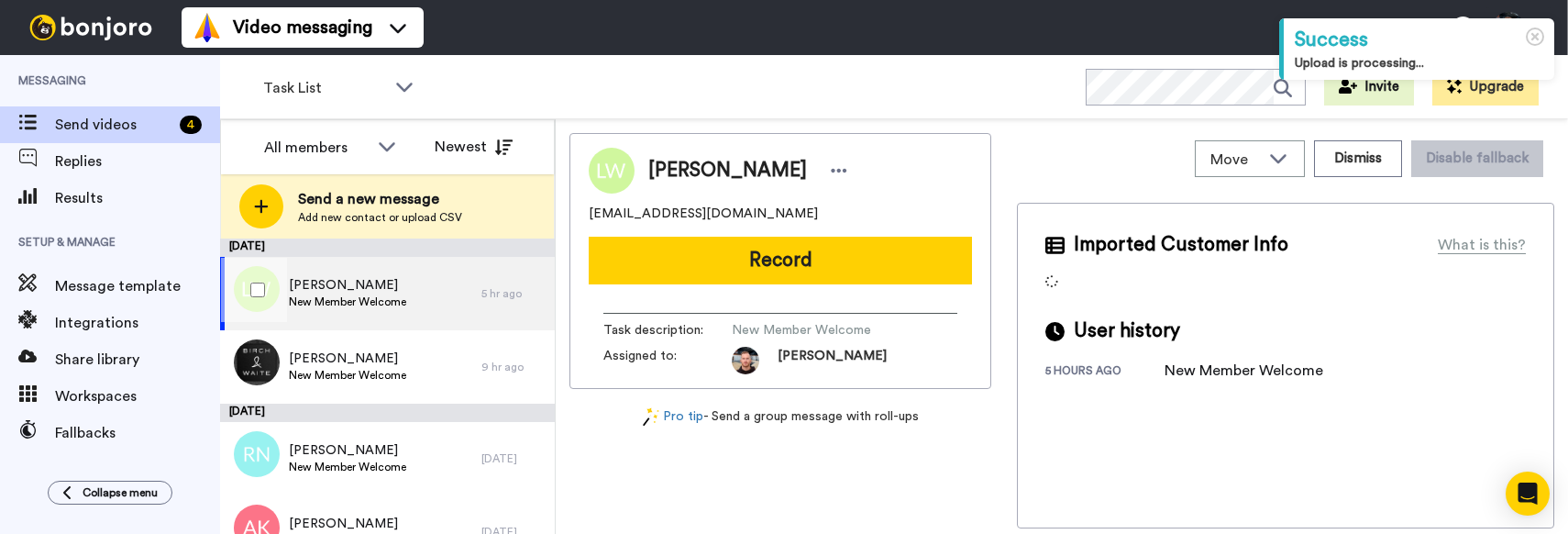
scroll to position [35, 0]
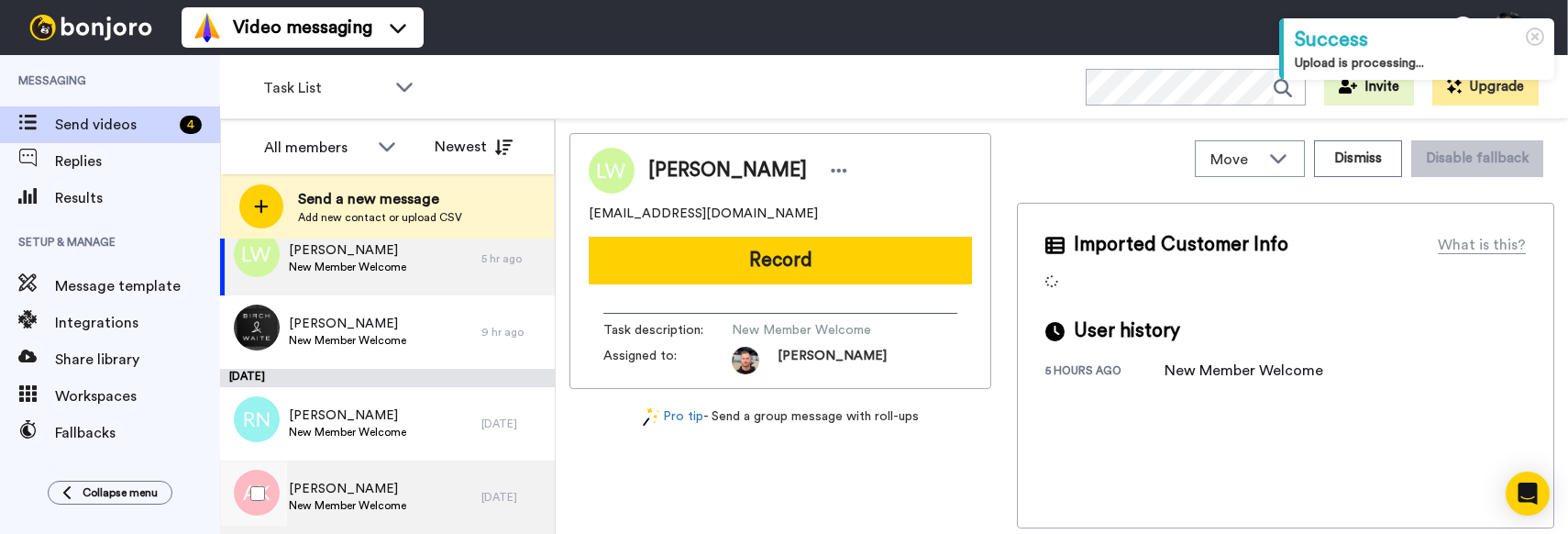
click at [355, 480] on span "[PERSON_NAME]" at bounding box center [347, 489] width 117 height 19
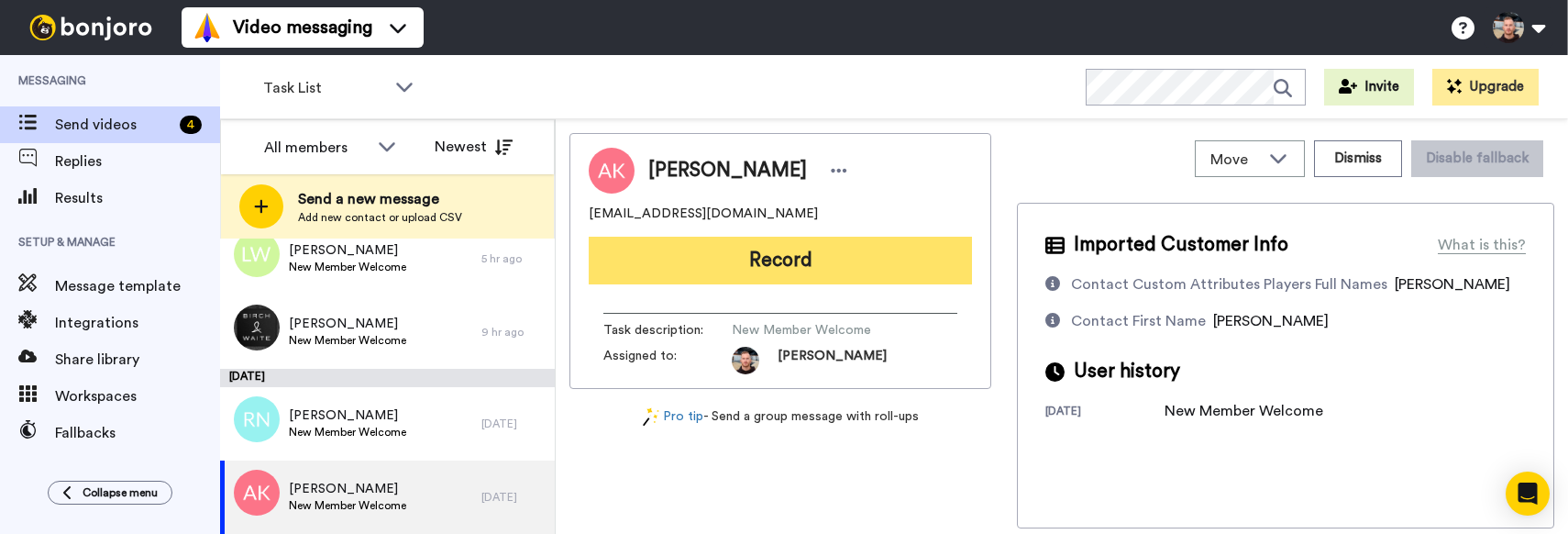
click at [765, 254] on button "Record" at bounding box center [780, 260] width 383 height 48
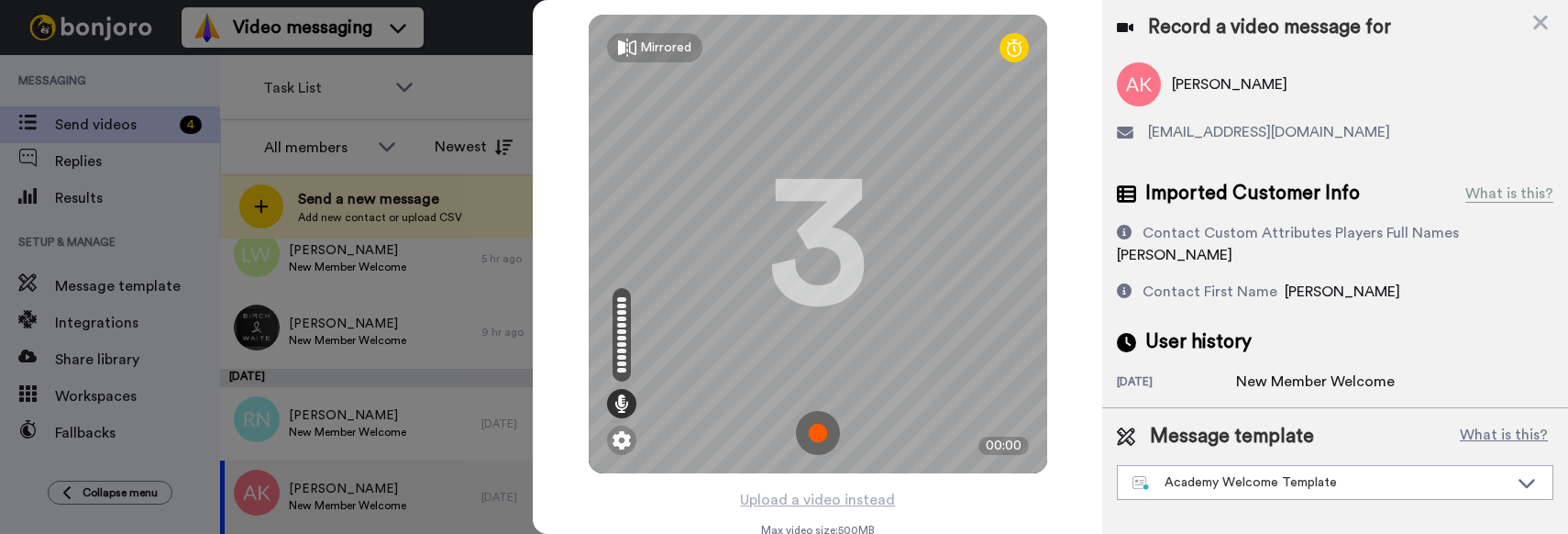
click at [822, 426] on img at bounding box center [817, 433] width 44 height 44
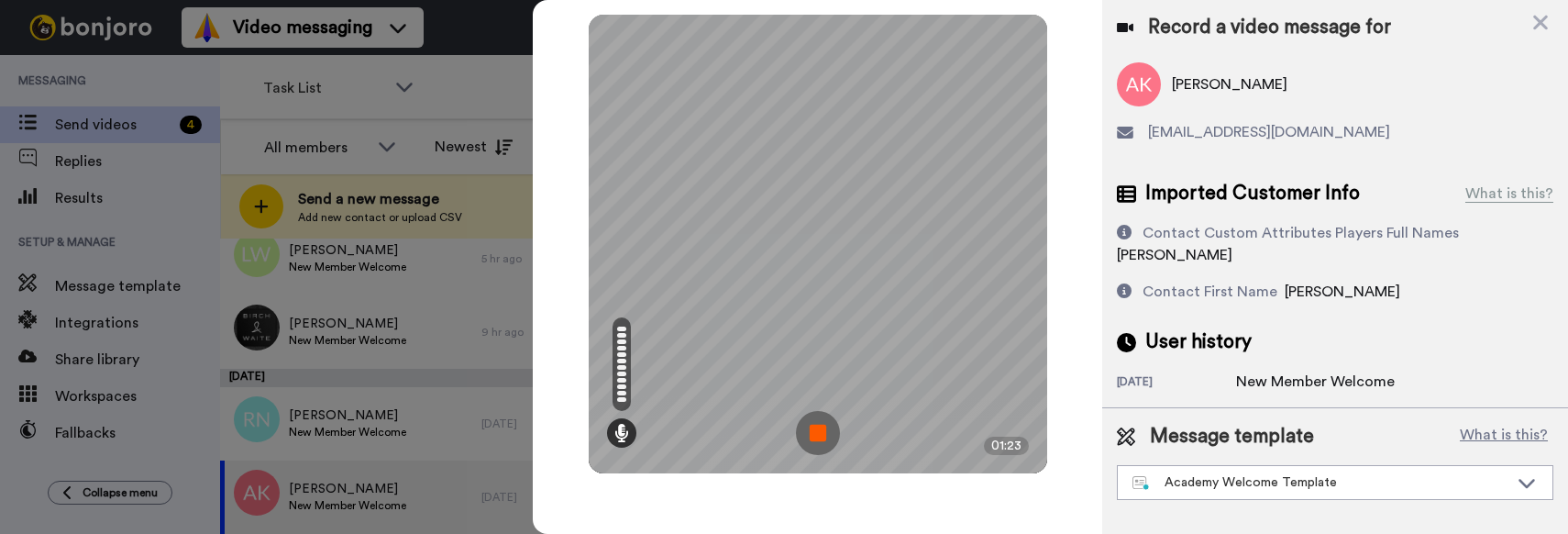
click at [821, 430] on img at bounding box center [817, 433] width 44 height 44
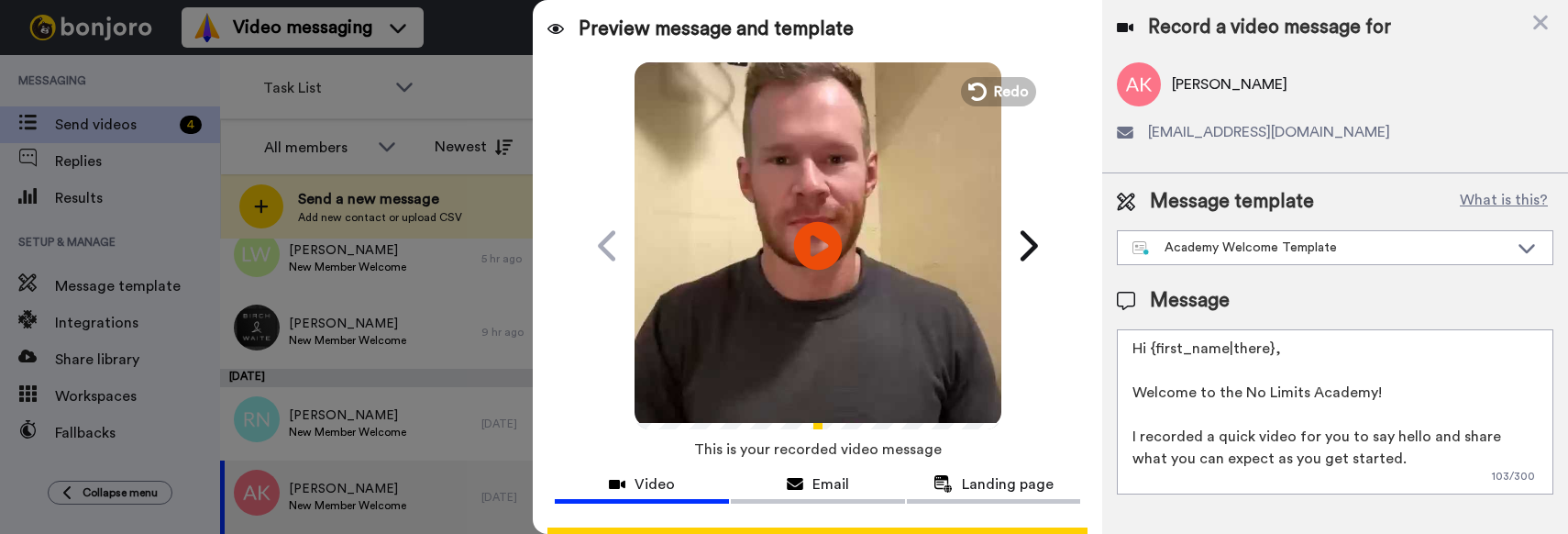
click at [802, 221] on icon "Play/Pause" at bounding box center [818, 245] width 49 height 87
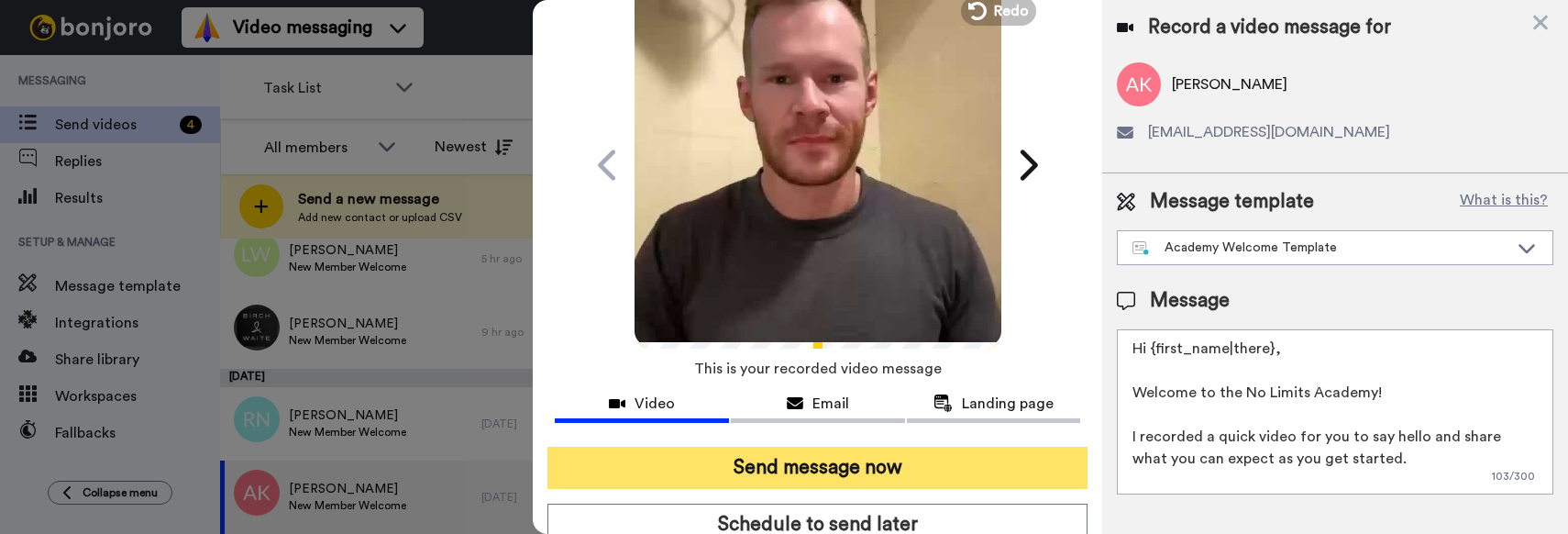
click at [828, 461] on button "Send message now" at bounding box center [817, 467] width 540 height 42
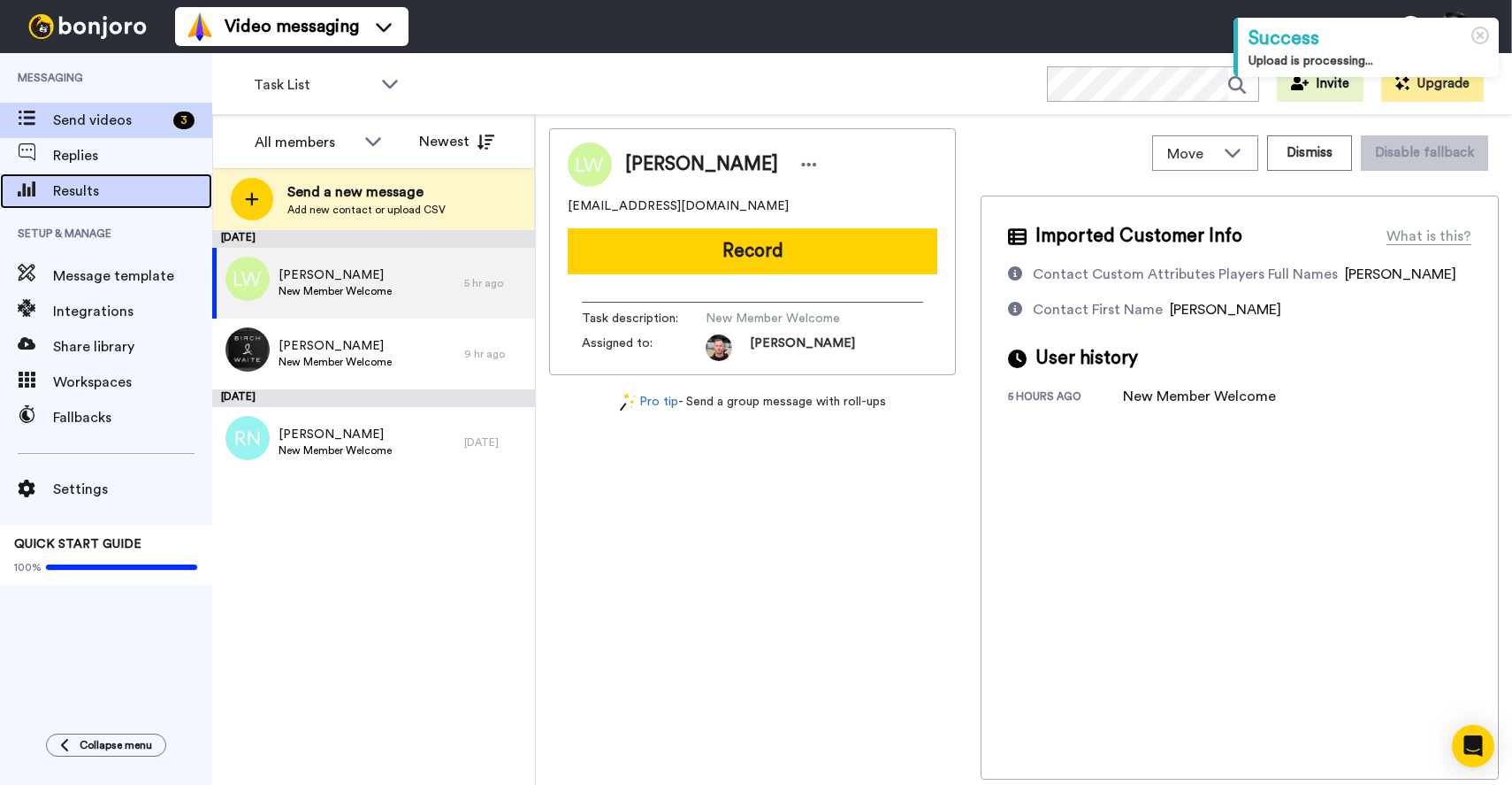
click at [101, 187] on span "Results" at bounding box center [133, 190] width 159 height 21
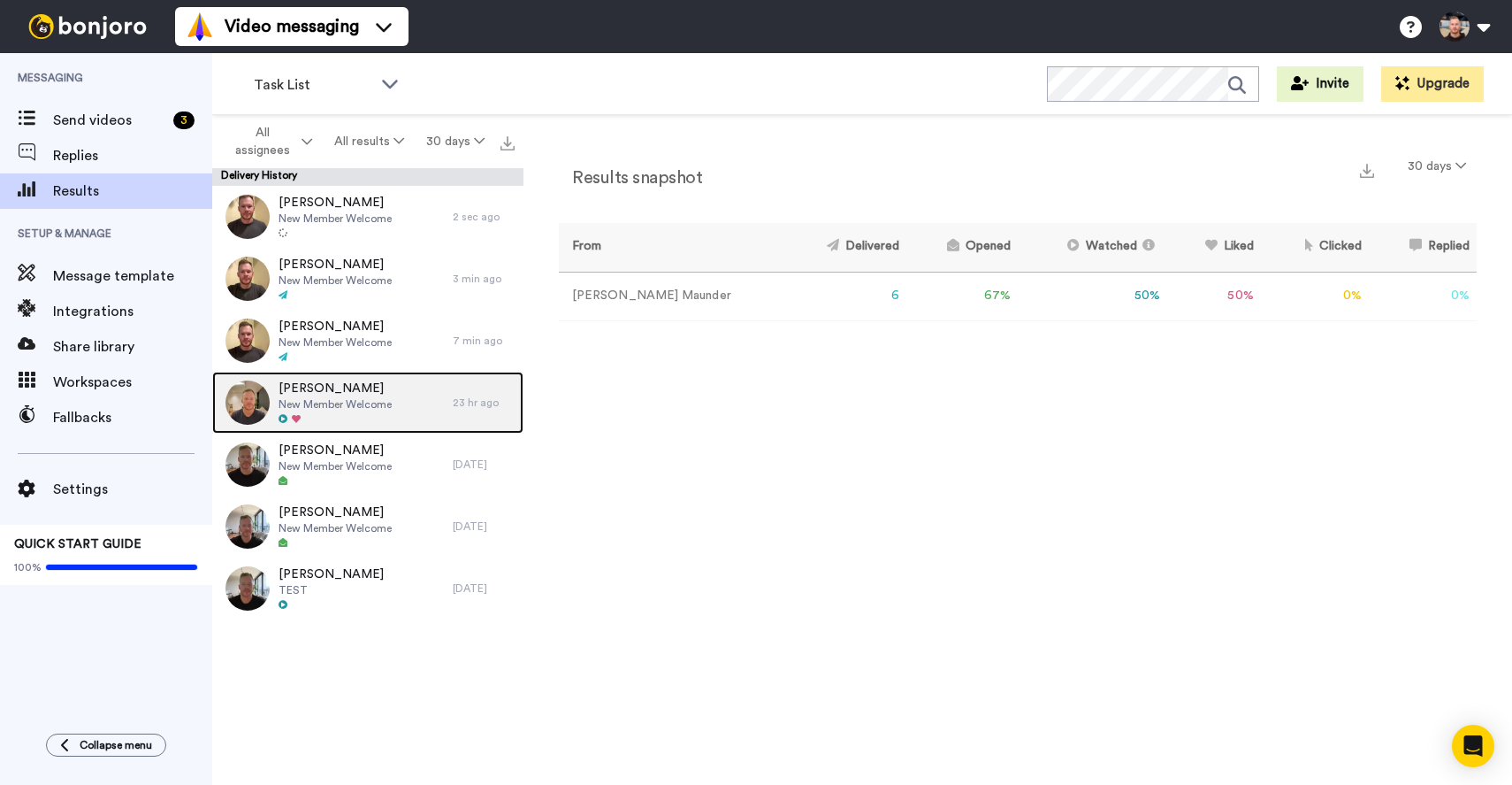
click at [311, 416] on div at bounding box center [335, 419] width 113 height 13
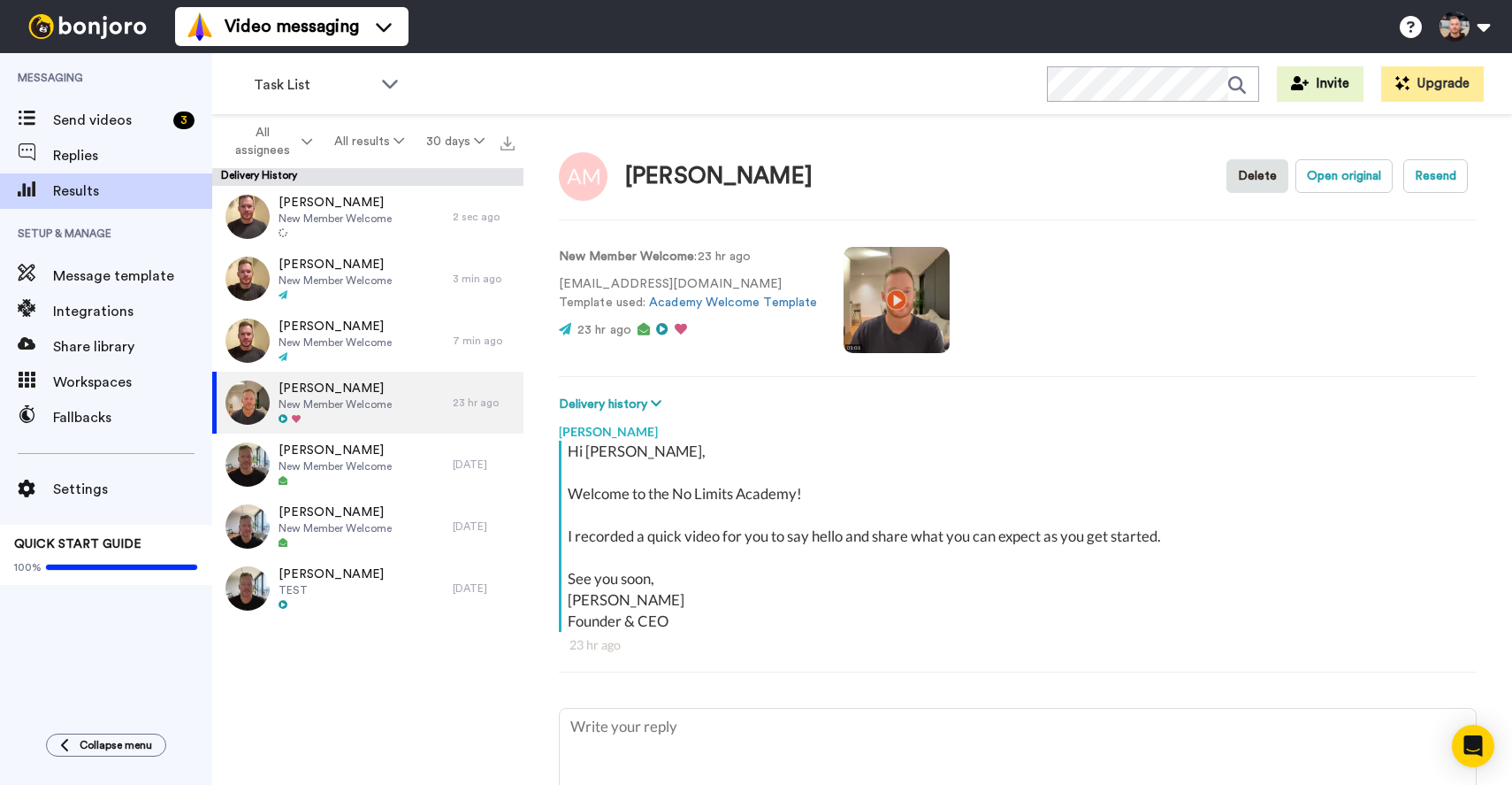
click at [905, 288] on video at bounding box center [896, 300] width 106 height 106
click at [914, 308] on video at bounding box center [896, 300] width 106 height 106
click at [94, 131] on div "Send videos 3" at bounding box center [106, 120] width 213 height 35
